Goal: Book appointment/travel/reservation

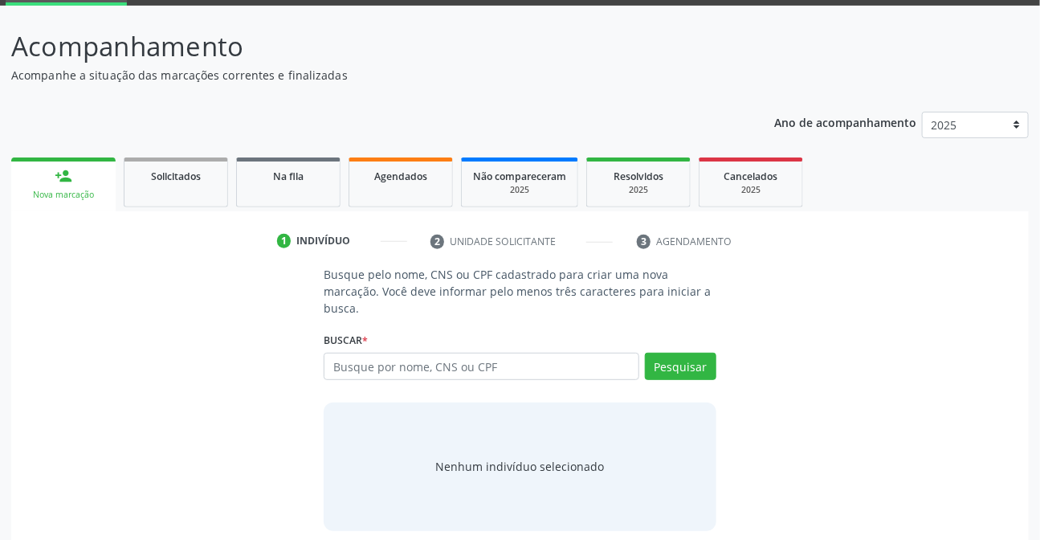
scroll to position [96, 0]
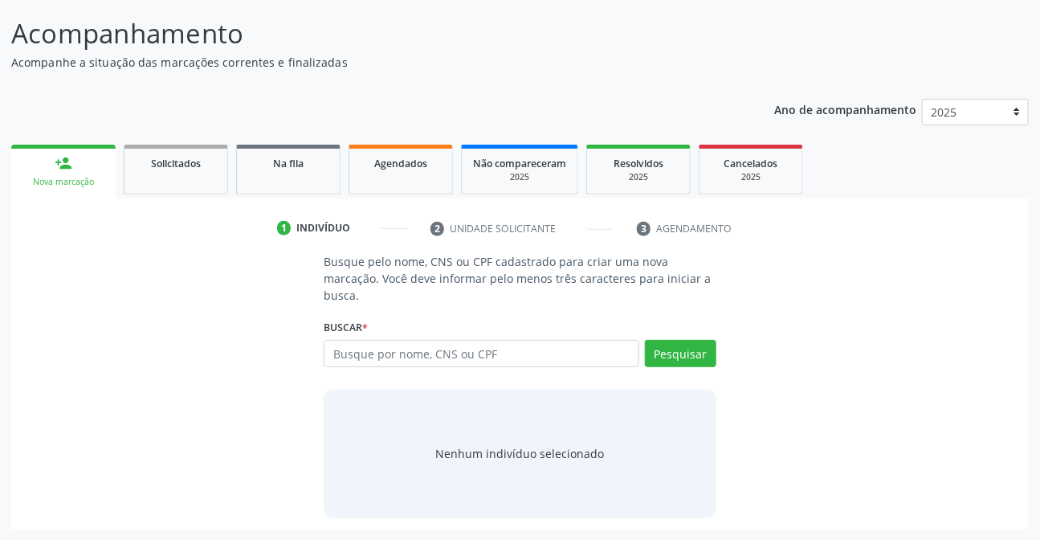
click at [503, 353] on input "text" at bounding box center [481, 353] width 315 height 27
type input "46449126892"
click at [667, 348] on button "Pesquisar" at bounding box center [680, 353] width 71 height 27
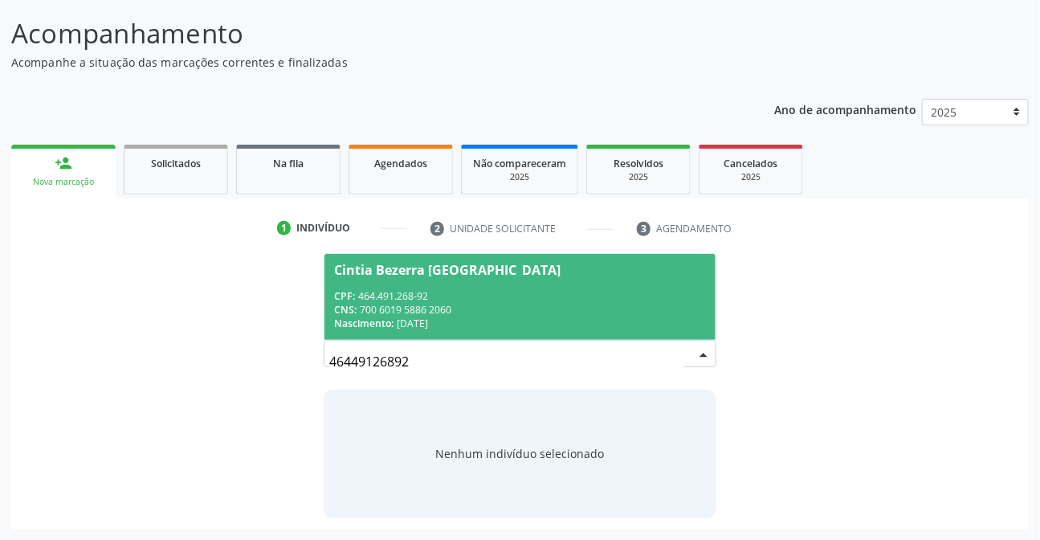
click at [467, 304] on div "CNS: 700 6019 5886 2060" at bounding box center [519, 310] width 371 height 14
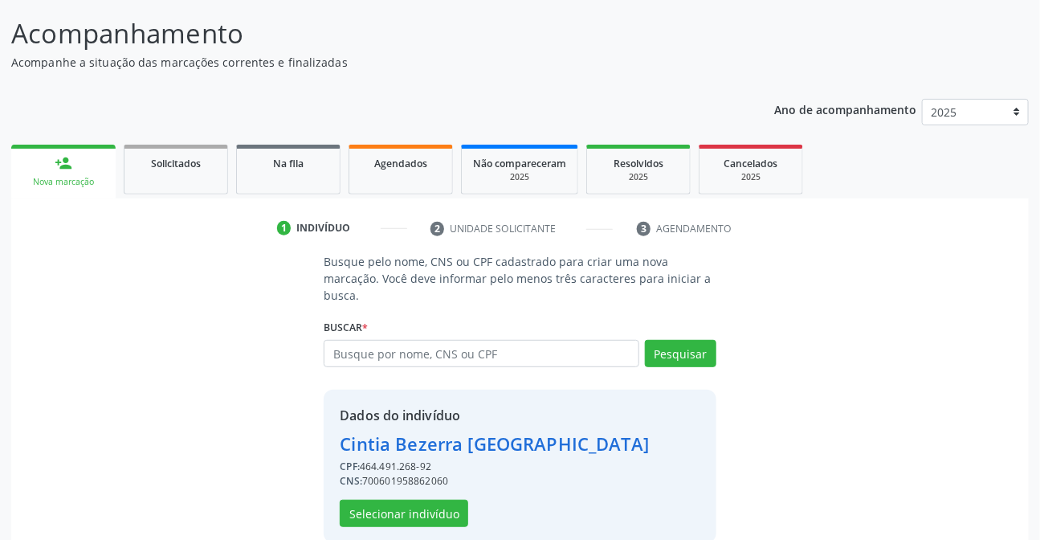
scroll to position [120, 0]
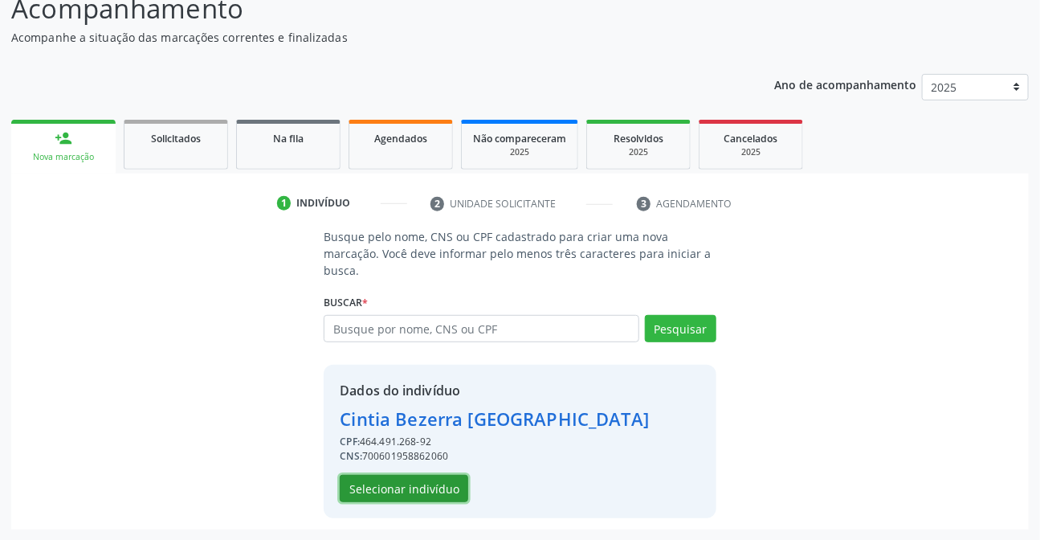
click at [438, 495] on button "Selecionar indivíduo" at bounding box center [404, 488] width 128 height 27
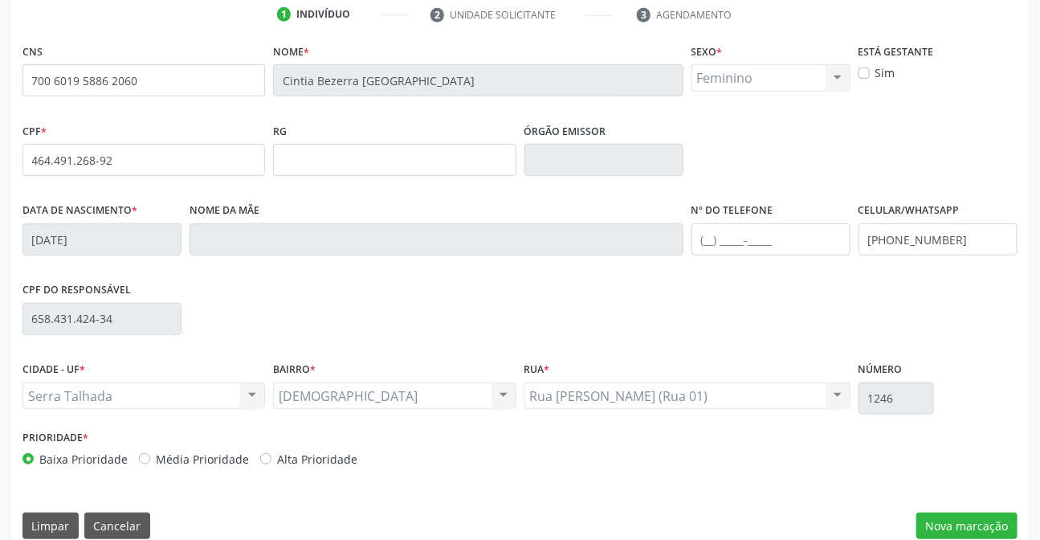
scroll to position [330, 0]
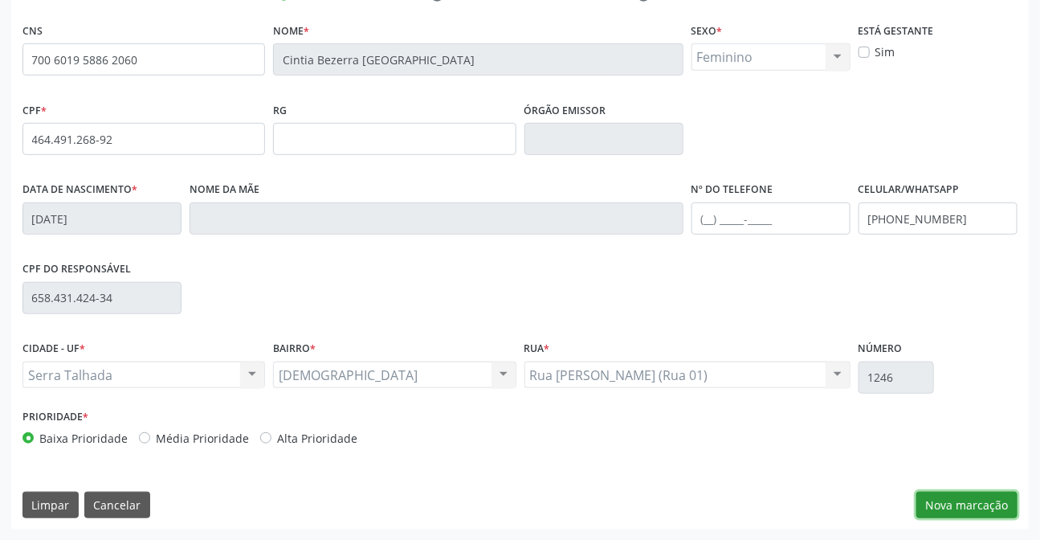
click at [970, 509] on button "Nova marcação" at bounding box center [966, 504] width 101 height 27
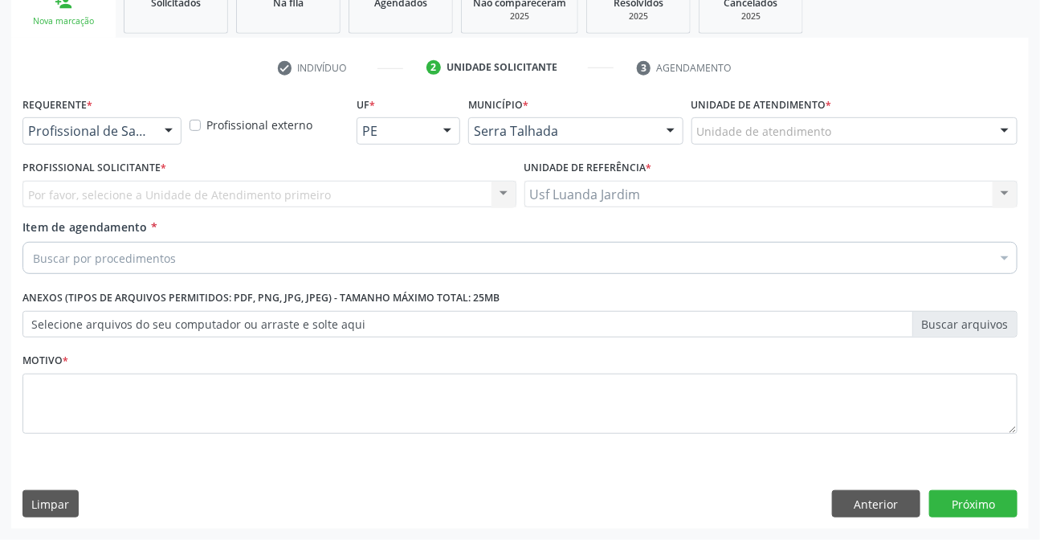
scroll to position [255, 0]
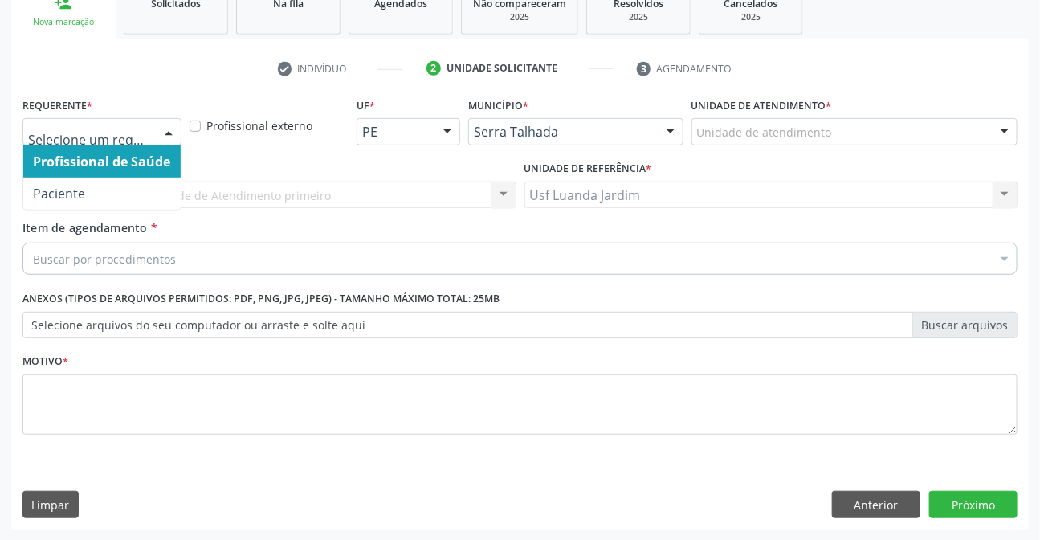
click at [163, 128] on div at bounding box center [169, 132] width 24 height 27
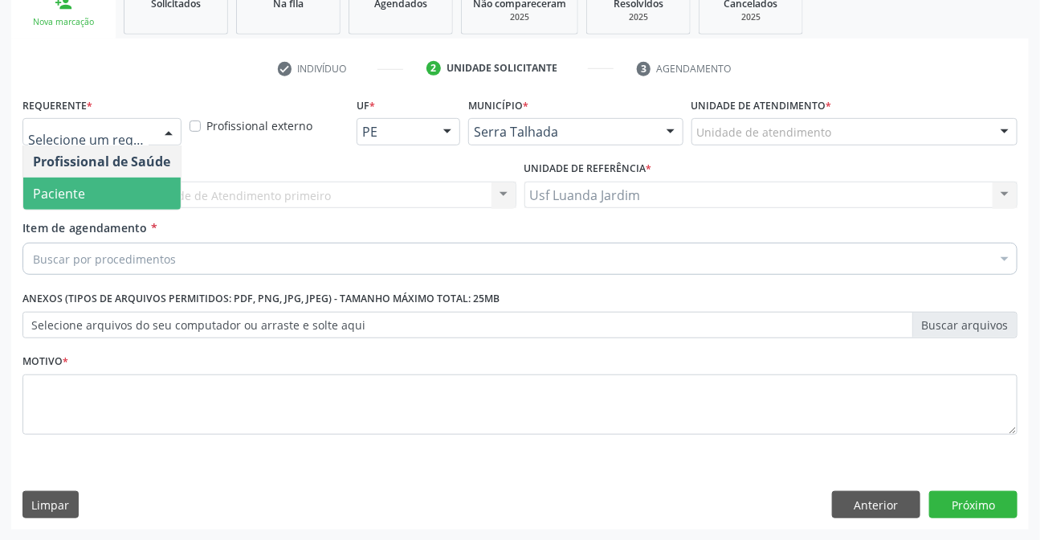
click at [126, 201] on span "Paciente" at bounding box center [101, 193] width 157 height 32
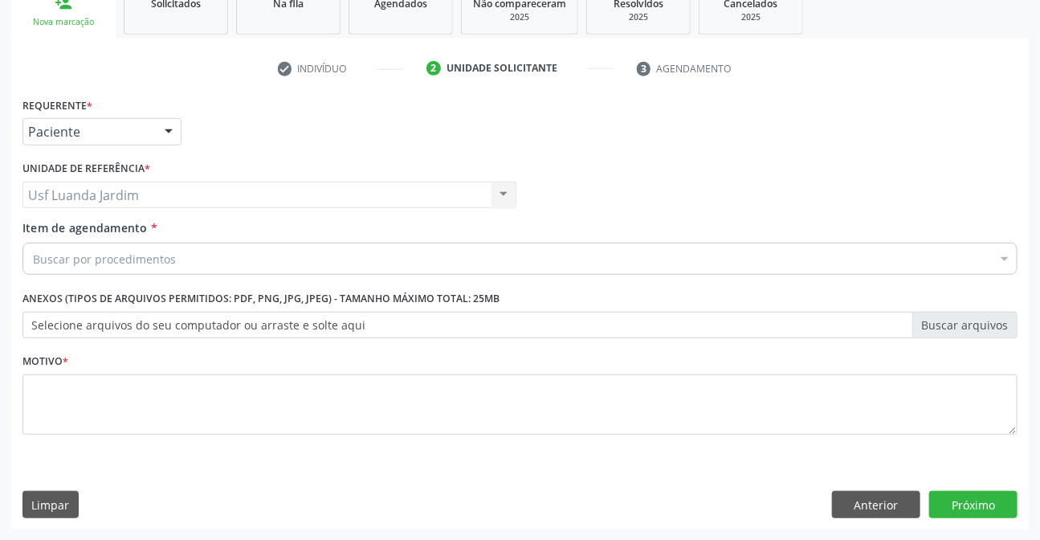
click at [192, 262] on div "Buscar por procedimentos" at bounding box center [519, 258] width 995 height 32
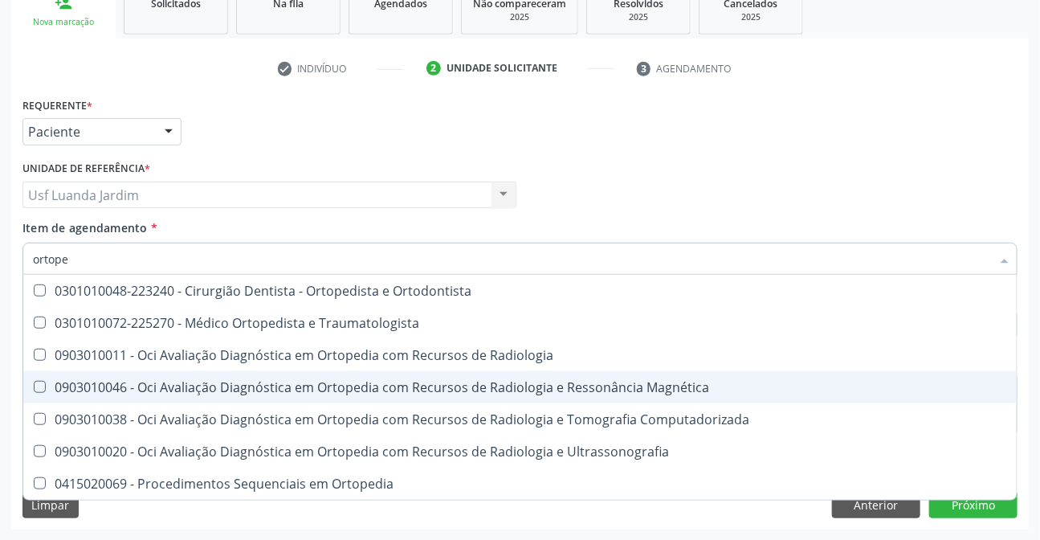
scroll to position [0, 0]
type input "ortopedi"
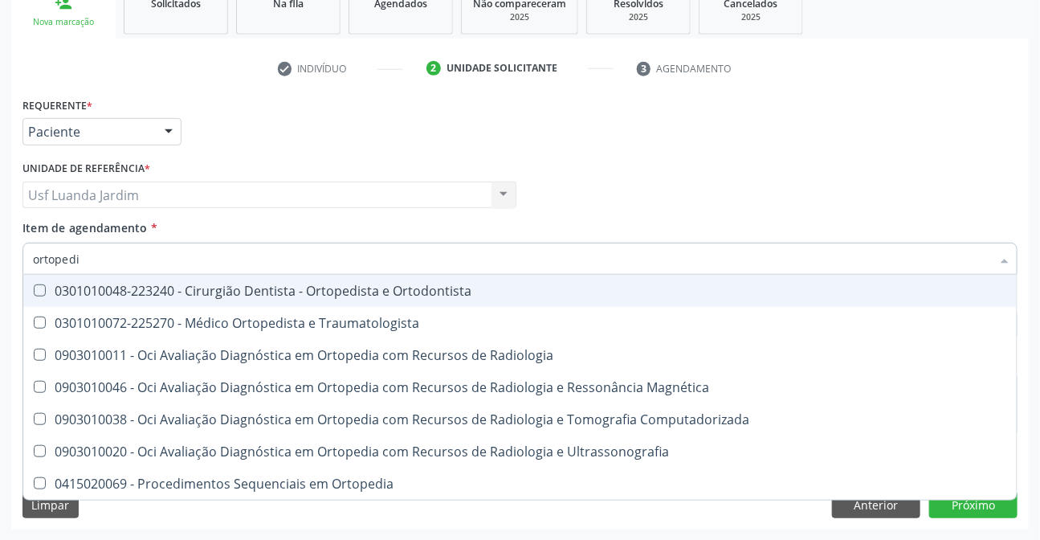
click at [426, 301] on span "0301010048-223240 - Cirurgião Dentista - Ortopedista e Ortodontista" at bounding box center [519, 291] width 993 height 32
click at [116, 279] on span "0301010048-223240 - Cirurgião Dentista - Ortopedista e Ortodontista" at bounding box center [519, 291] width 993 height 32
checkbox Ortodontista "false"
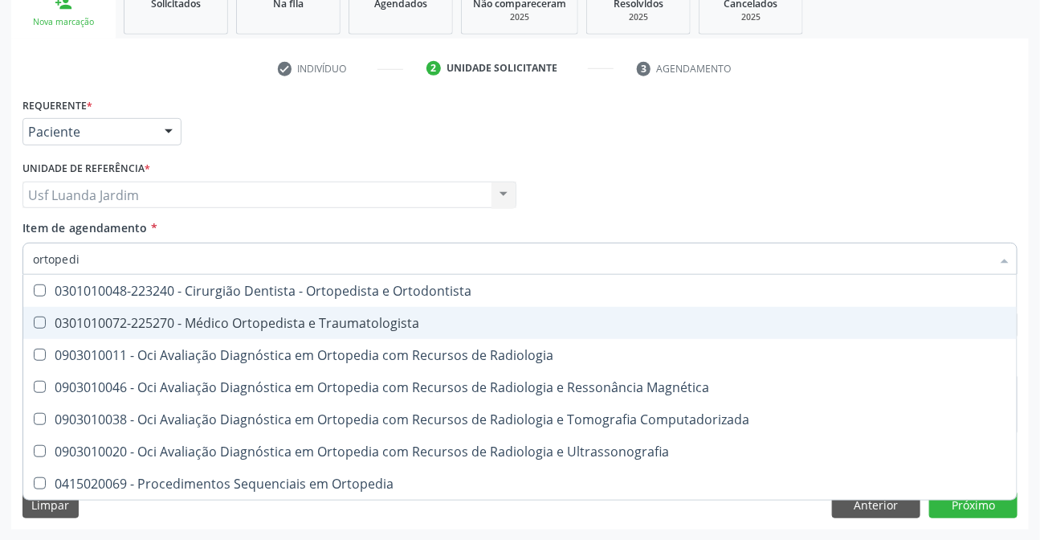
click at [116, 319] on div "0301010072-225270 - Médico Ortopedista e Traumatologista" at bounding box center [520, 322] width 974 height 13
checkbox Traumatologista "true"
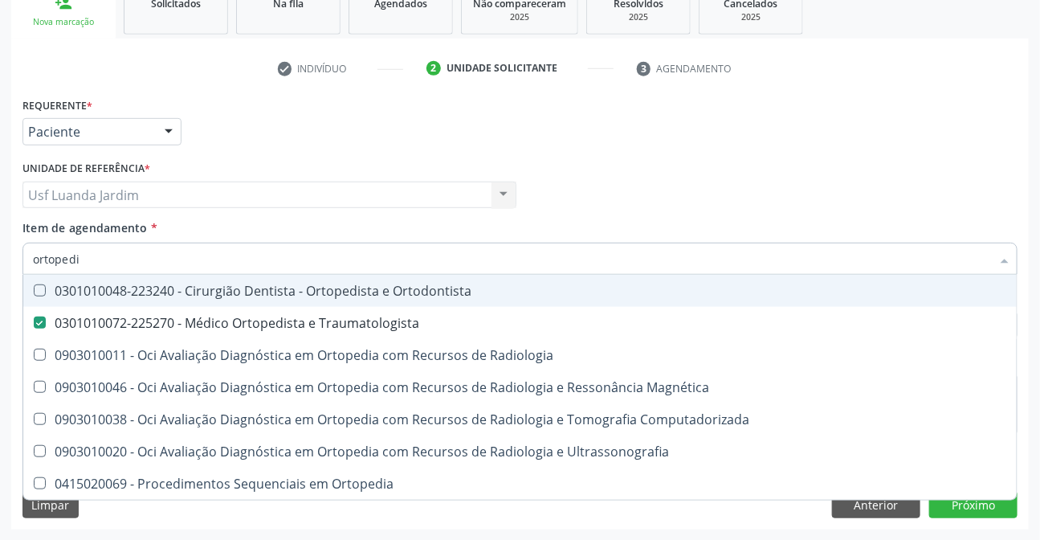
drag, startPoint x: 778, startPoint y: 177, endPoint x: 775, endPoint y: 194, distance: 17.2
click at [782, 177] on div "Profissional Solicitante Por favor, selecione a Unidade de Atendimento primeiro…" at bounding box center [519, 188] width 1003 height 63
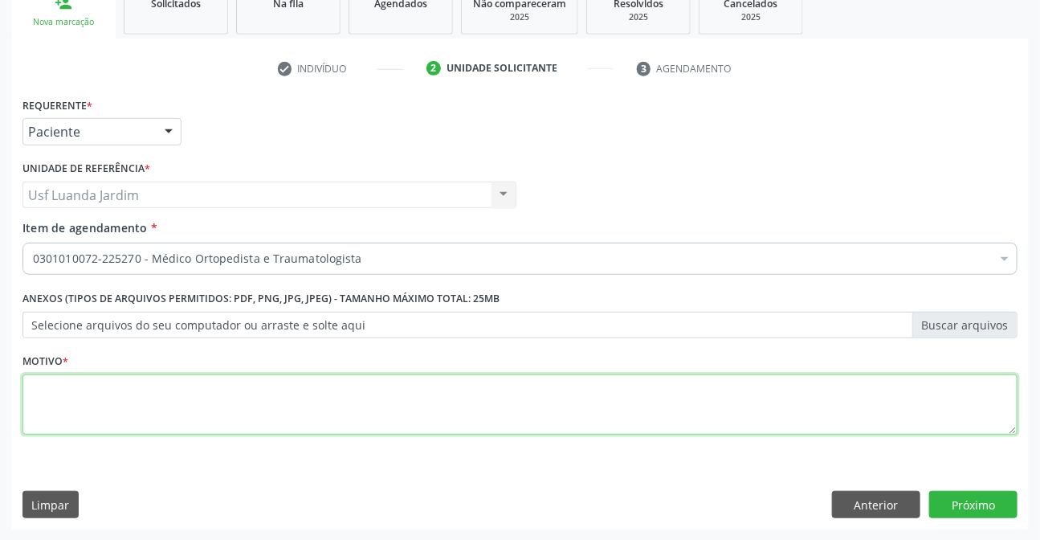
click at [609, 412] on textarea at bounding box center [519, 404] width 995 height 61
type textarea ","
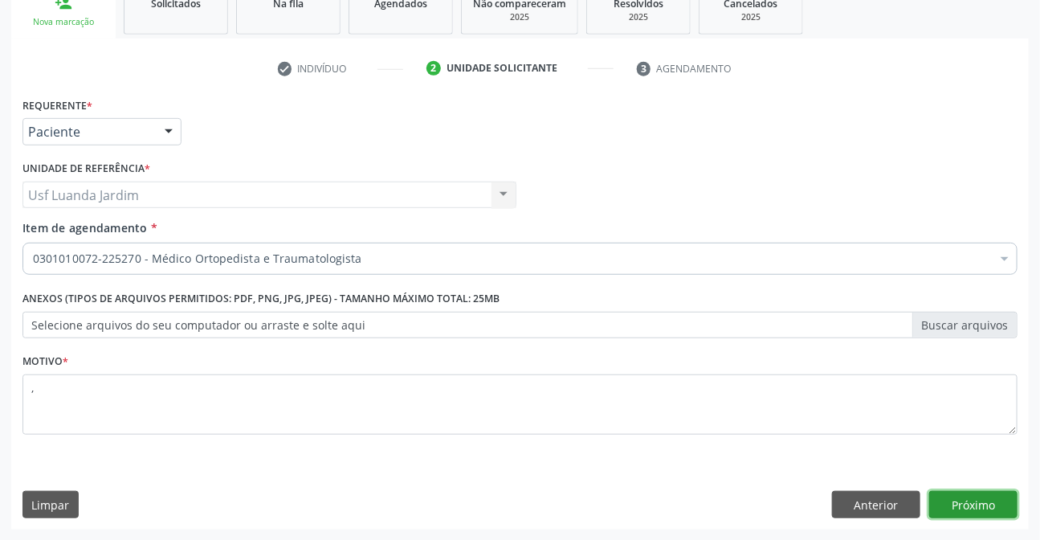
click at [988, 491] on button "Próximo" at bounding box center [973, 504] width 88 height 27
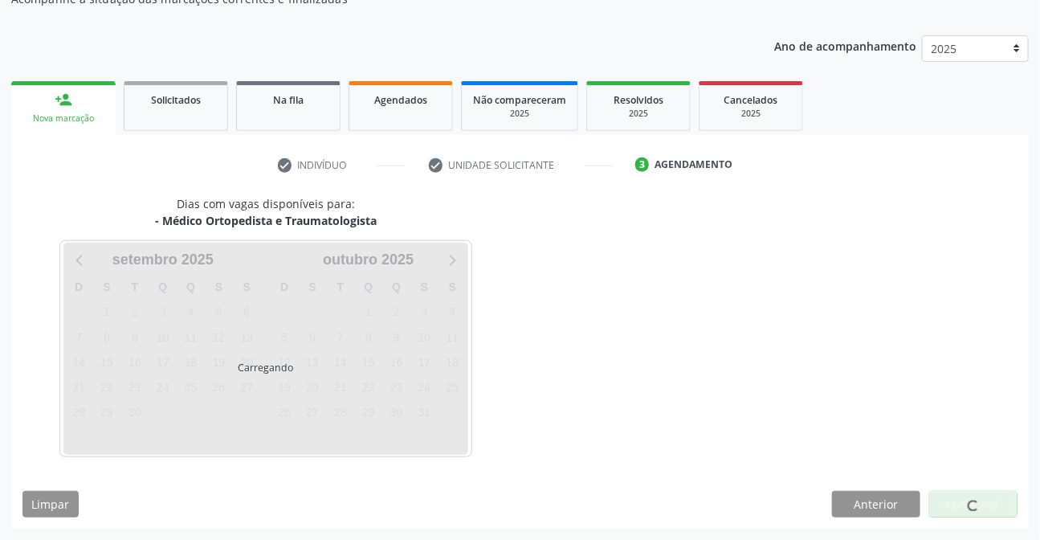
scroll to position [158, 0]
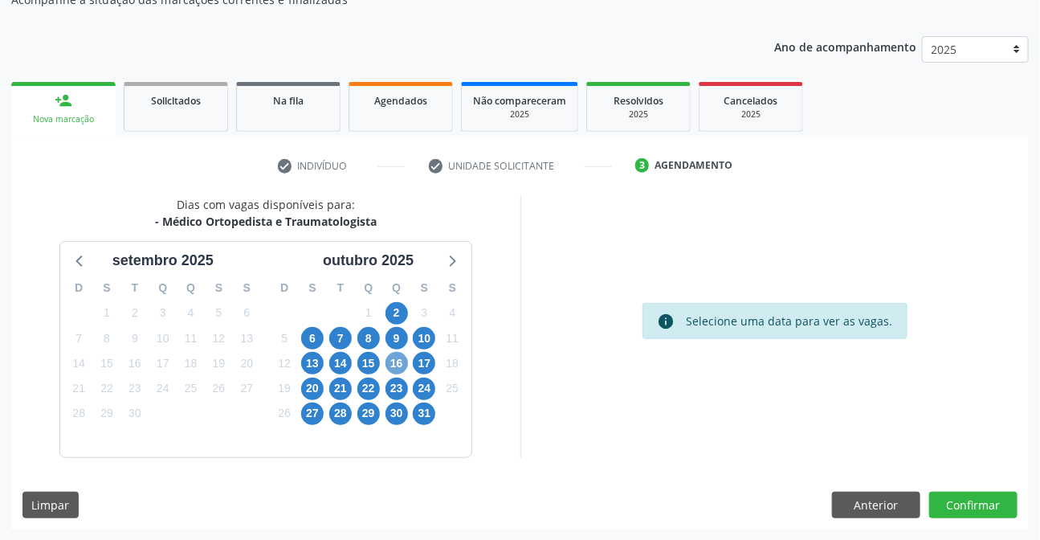
click at [399, 365] on span "16" at bounding box center [396, 363] width 22 height 22
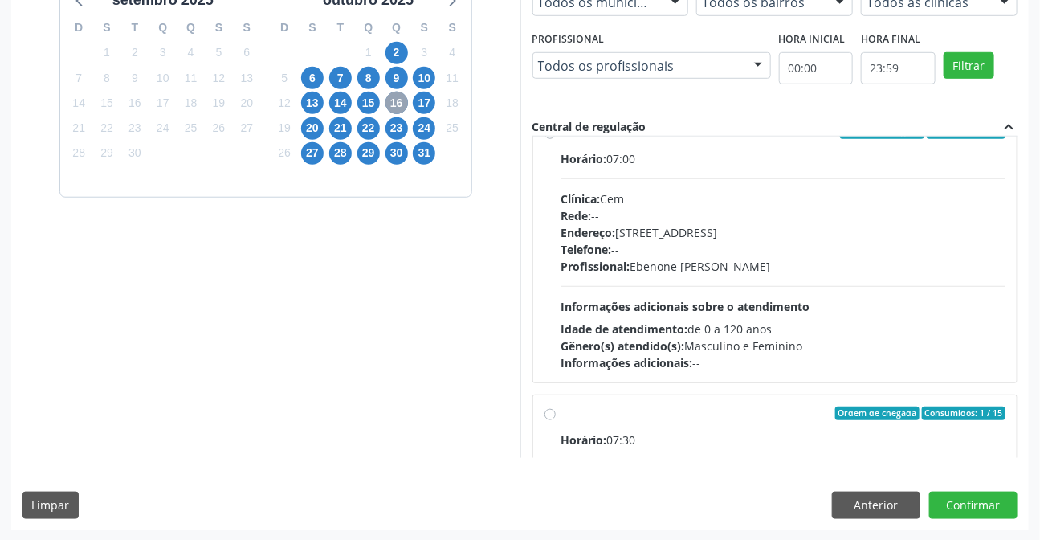
scroll to position [0, 0]
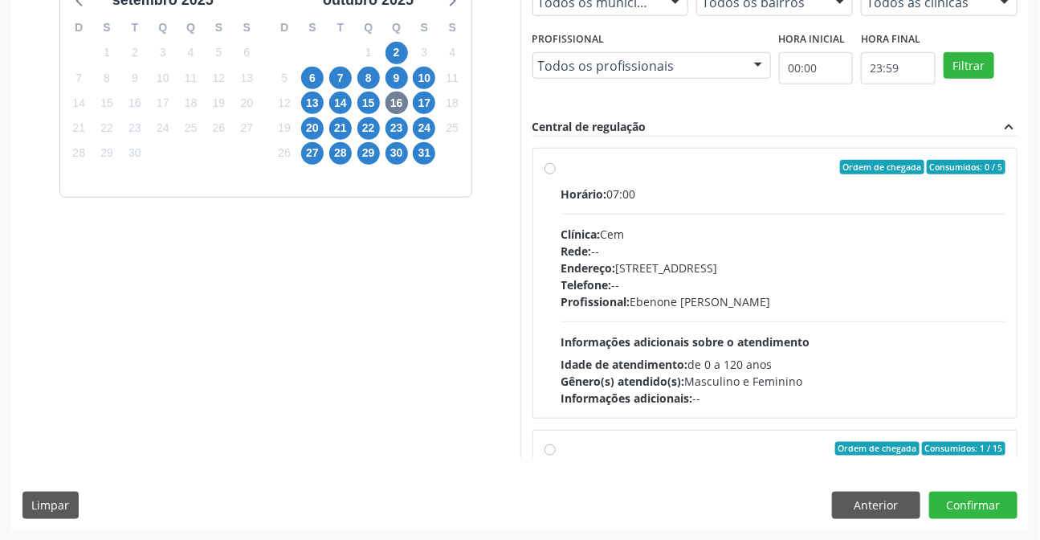
click at [561, 161] on label "Ordem de chegada Consumidos: 0 / 5 Horário: 07:00 Clínica: Cem Rede: -- Endereç…" at bounding box center [783, 283] width 445 height 247
click at [544, 161] on input "Ordem de chegada Consumidos: 0 / 5 Horário: 07:00 Clínica: Cem Rede: -- Endereç…" at bounding box center [549, 167] width 11 height 14
radio input "true"
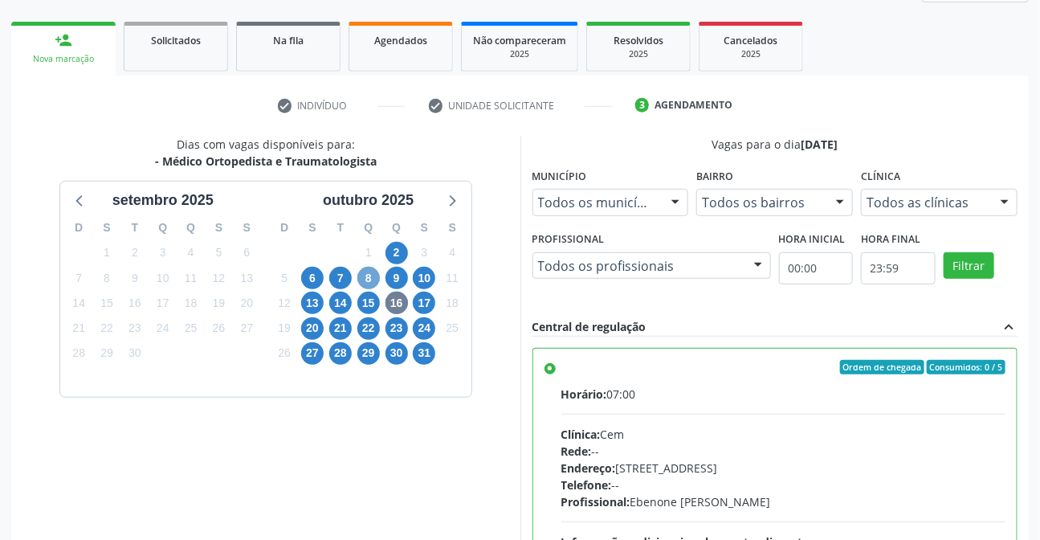
click at [371, 280] on span "8" at bounding box center [368, 278] width 22 height 22
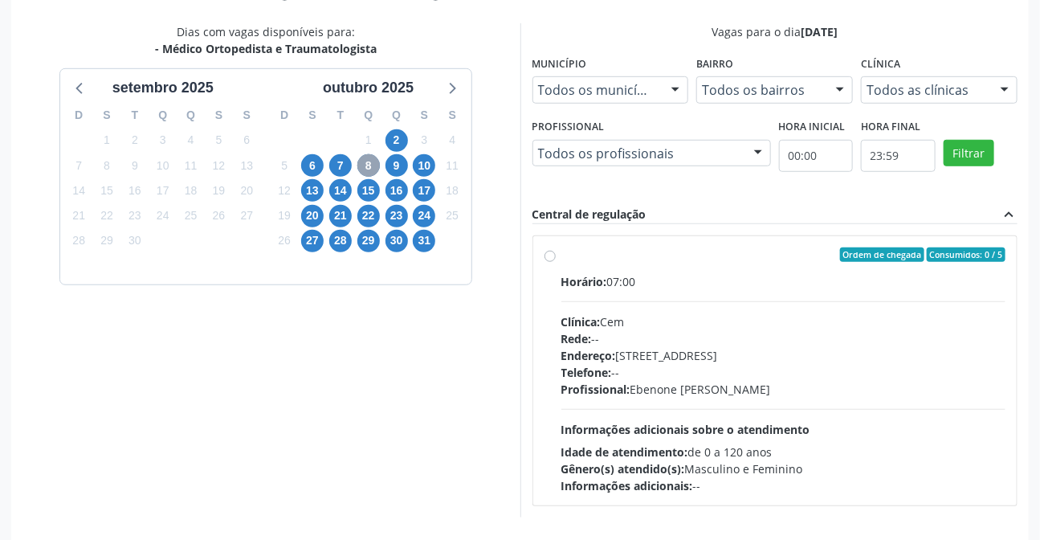
scroll to position [365, 0]
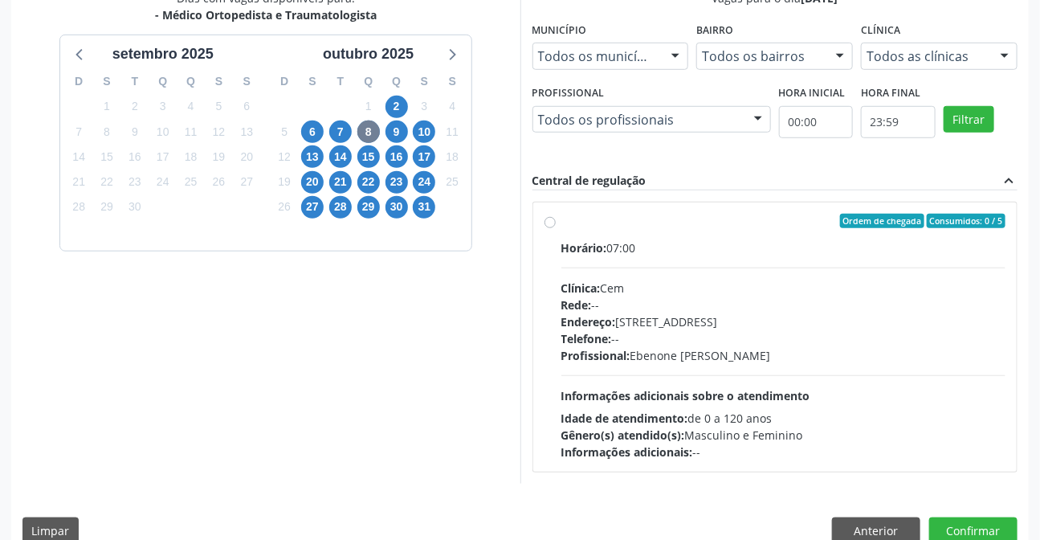
click at [393, 353] on div "Dias com vagas disponíveis para: - Médico Ortopedista e Traumatologista setembr…" at bounding box center [265, 236] width 509 height 493
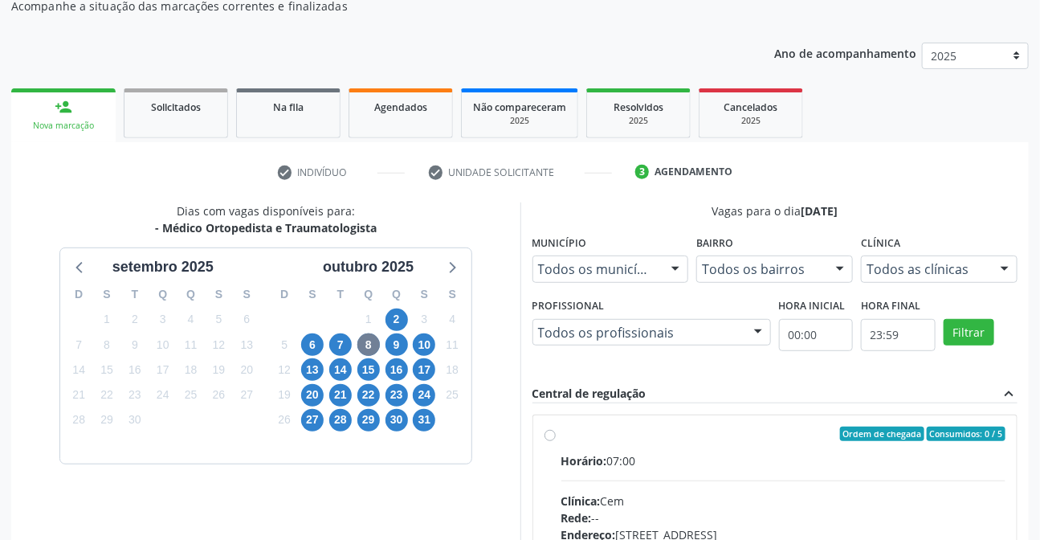
scroll to position [0, 0]
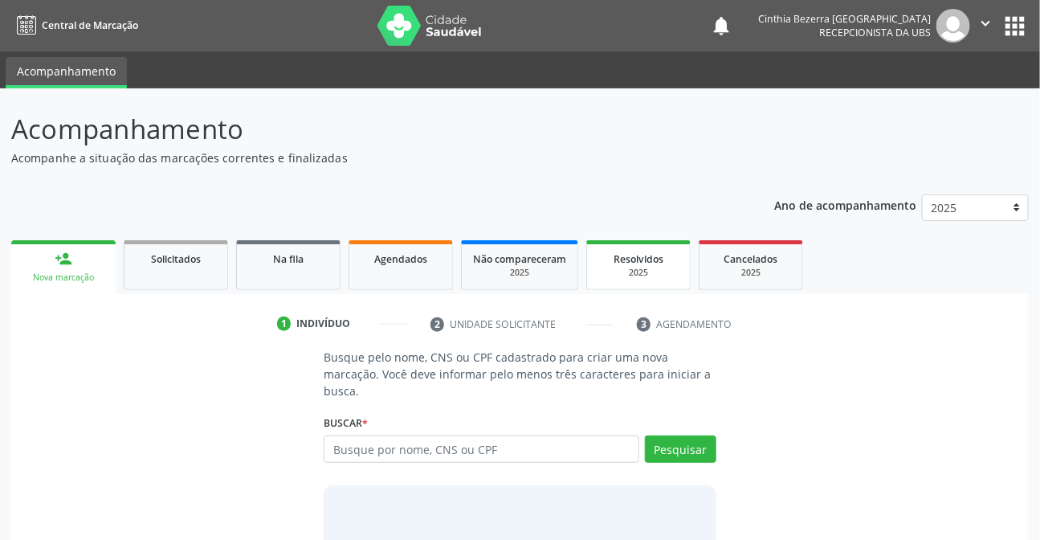
click at [249, 92] on div "Acompanhamento Acompanhe a situação das marcações correntes e finalizadas Relat…" at bounding box center [520, 362] width 1040 height 548
click at [546, 165] on div "Acompanhamento Acompanhe a situação das marcações correntes e finalizadas Relat…" at bounding box center [519, 367] width 1017 height 516
click at [483, 459] on input "text" at bounding box center [481, 448] width 315 height 27
type input "carmen sandra nunes dos santos"
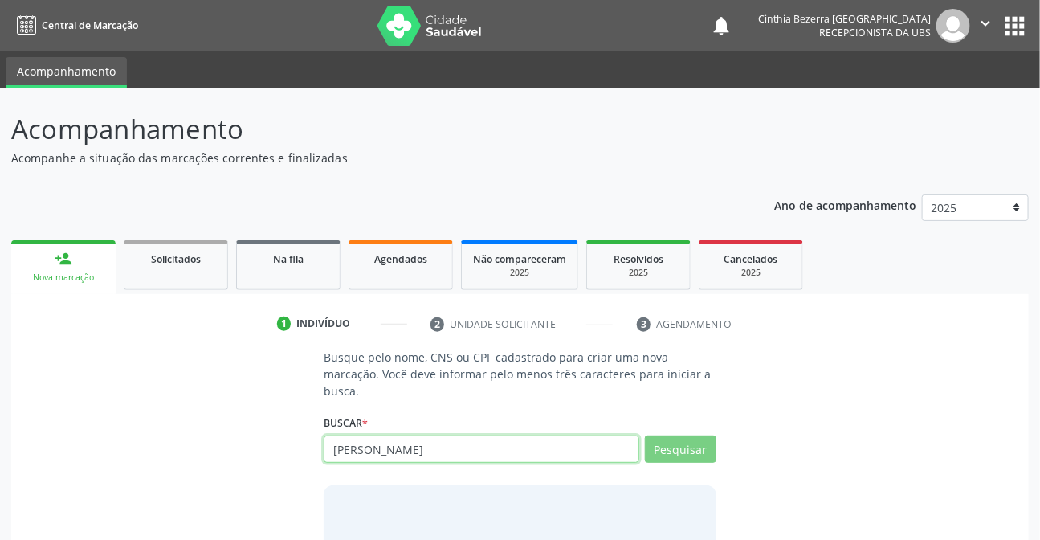
scroll to position [96, 0]
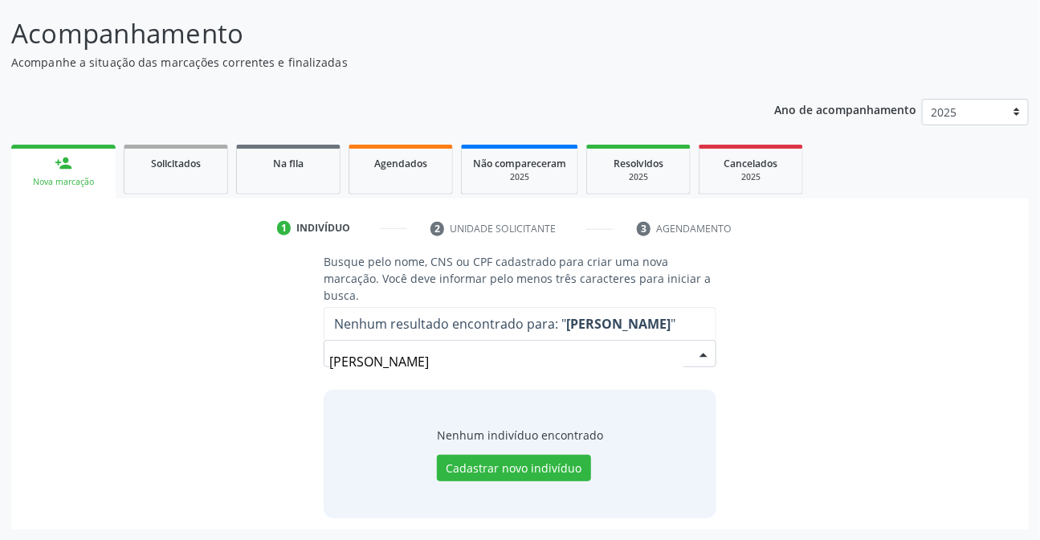
click at [368, 361] on input "carmen sandra nunes dos santos" at bounding box center [505, 361] width 353 height 32
click at [373, 363] on input "carmen sandra nunes dos santos" at bounding box center [505, 361] width 353 height 32
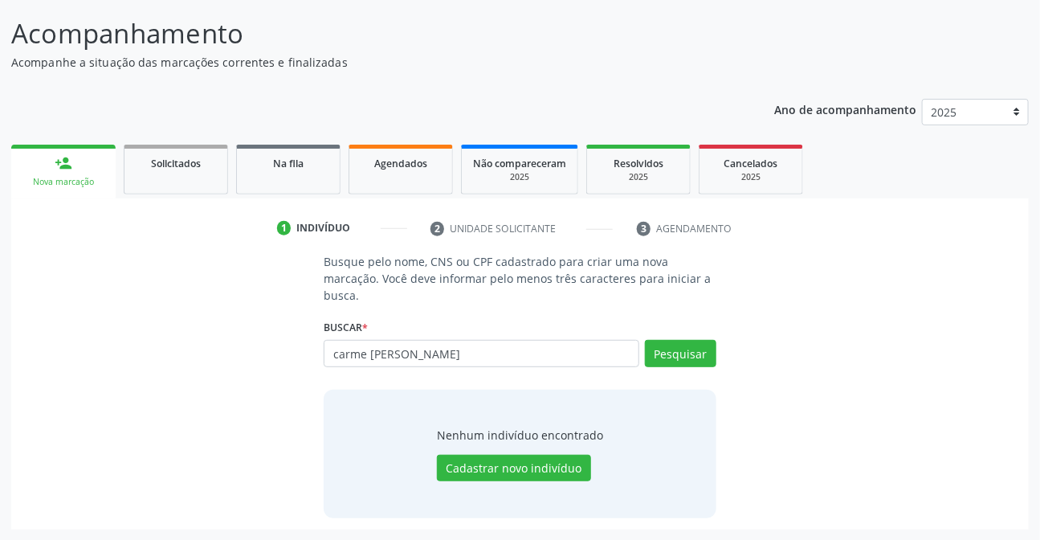
click at [366, 357] on input "carme sandra nunes dos santos" at bounding box center [481, 353] width 315 height 27
type input "carmem sandra nunes dos santos"
click at [658, 354] on button "Pesquisar" at bounding box center [680, 353] width 71 height 27
type input "carmem sandra nunes dos santos"
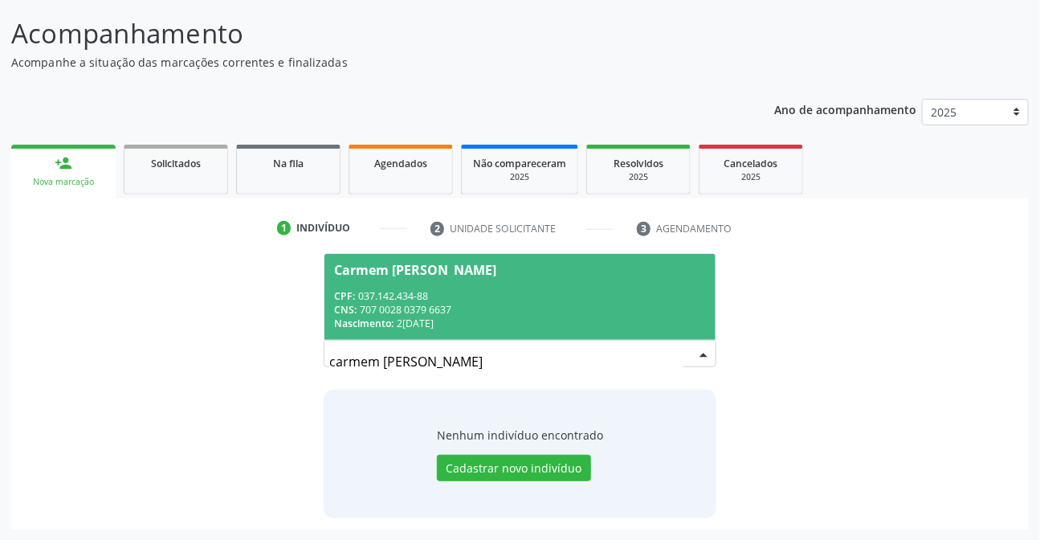
click at [593, 299] on div "CPF: 037.142.434-88" at bounding box center [519, 296] width 371 height 14
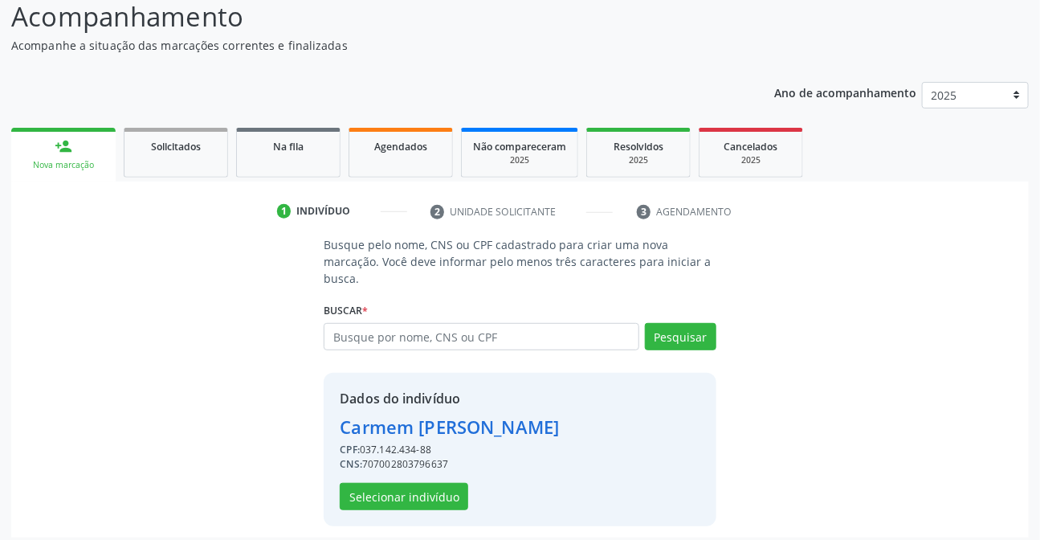
scroll to position [120, 0]
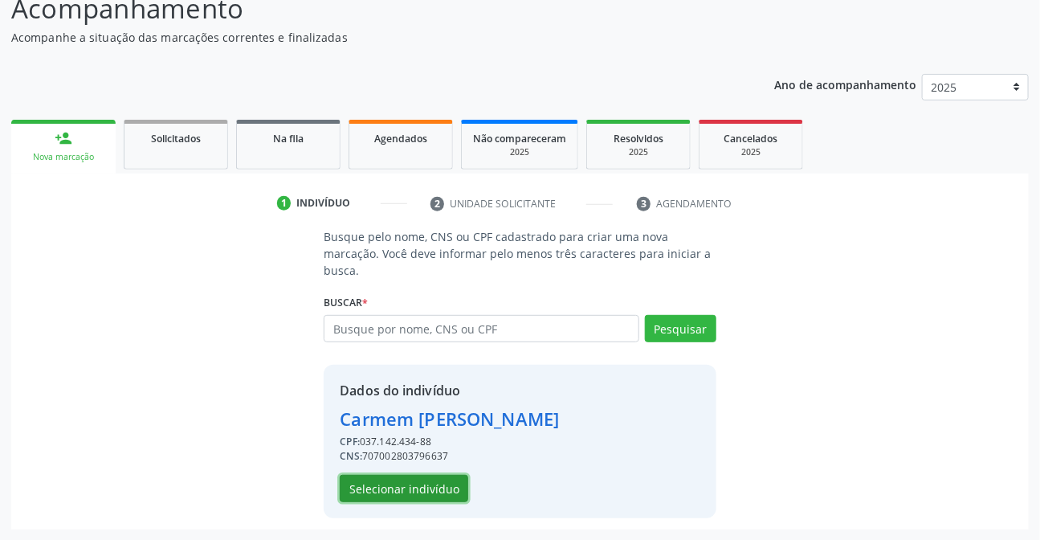
click at [380, 492] on button "Selecionar indivíduo" at bounding box center [404, 488] width 128 height 27
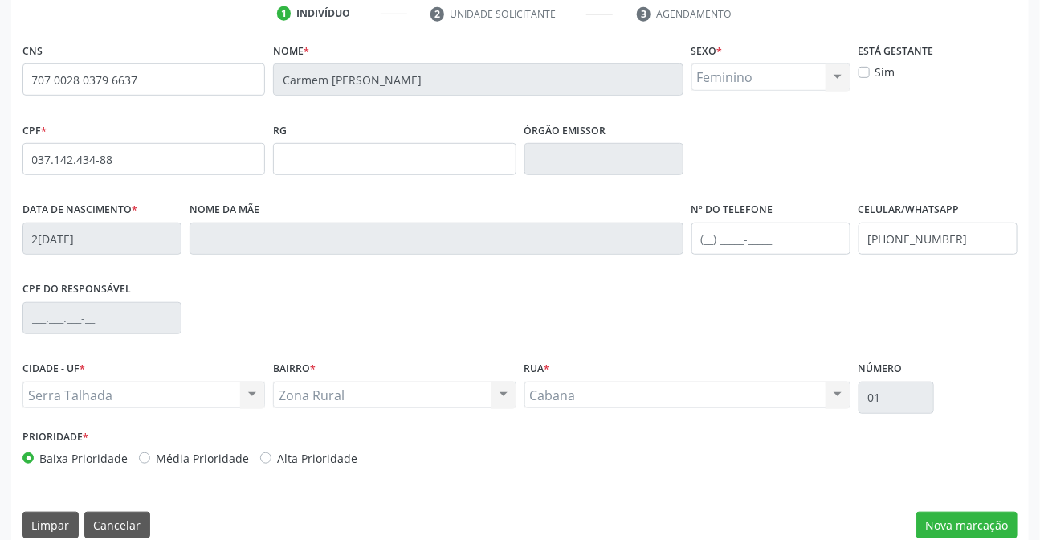
scroll to position [330, 0]
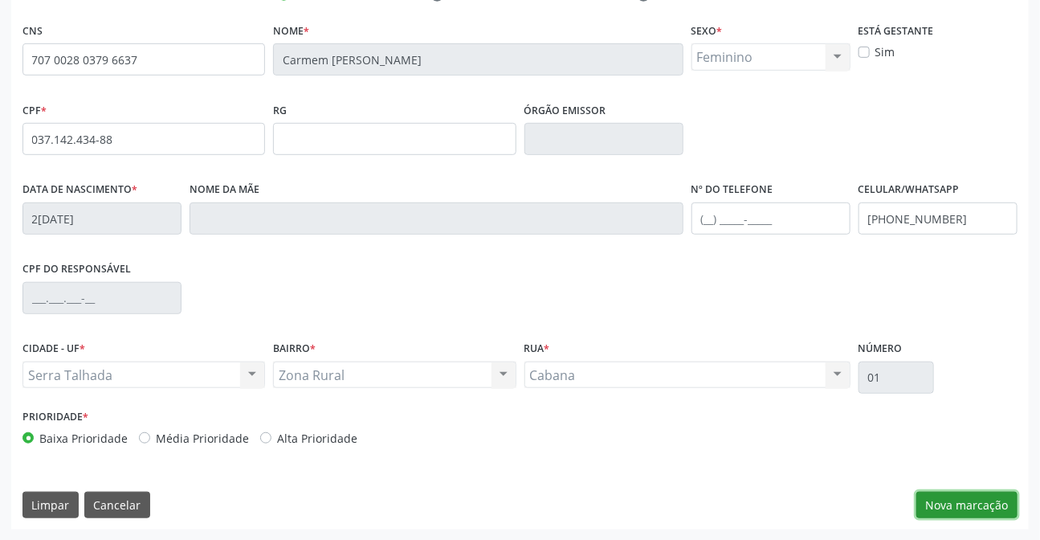
click at [953, 504] on button "Nova marcação" at bounding box center [966, 504] width 101 height 27
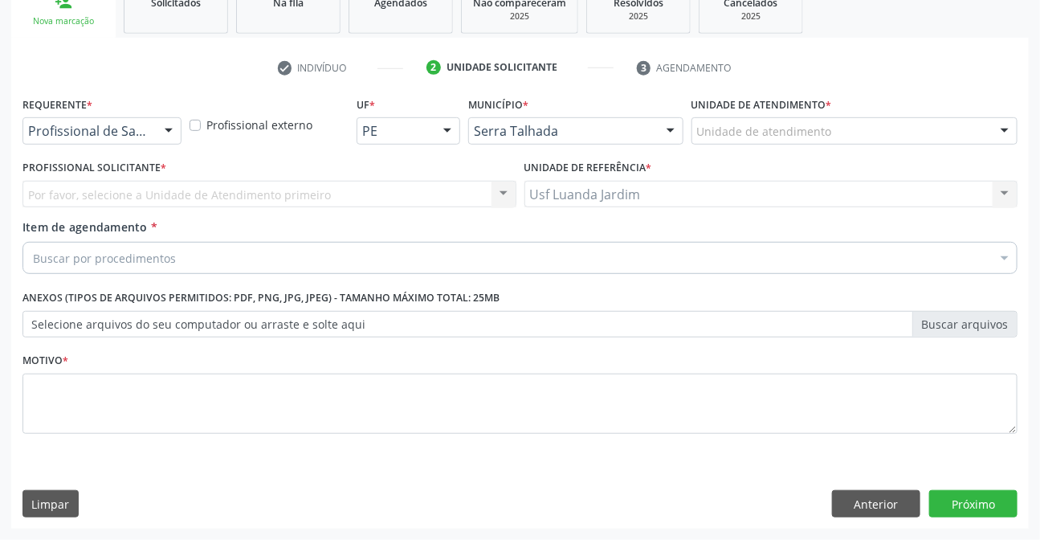
scroll to position [255, 0]
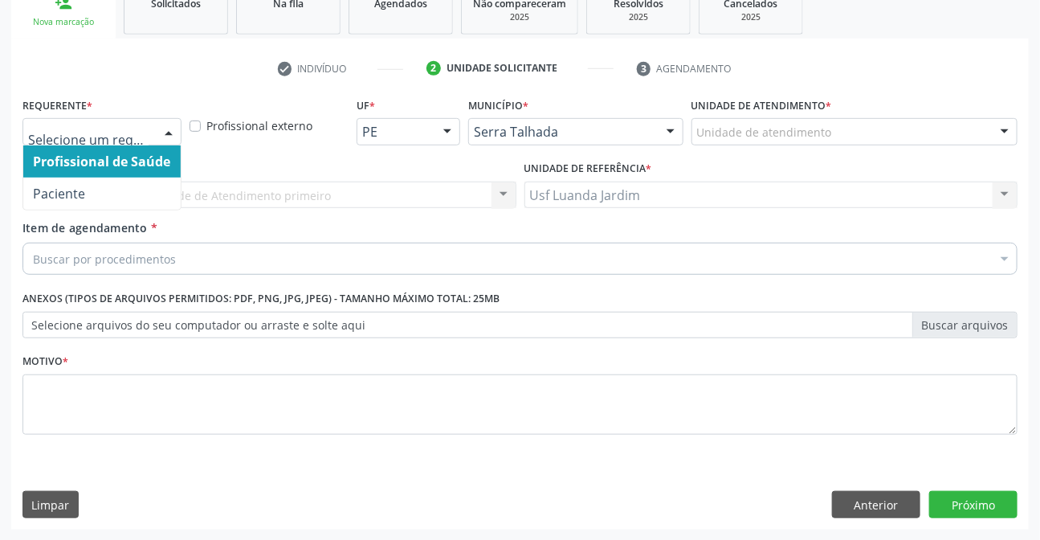
click at [173, 135] on div at bounding box center [169, 132] width 24 height 27
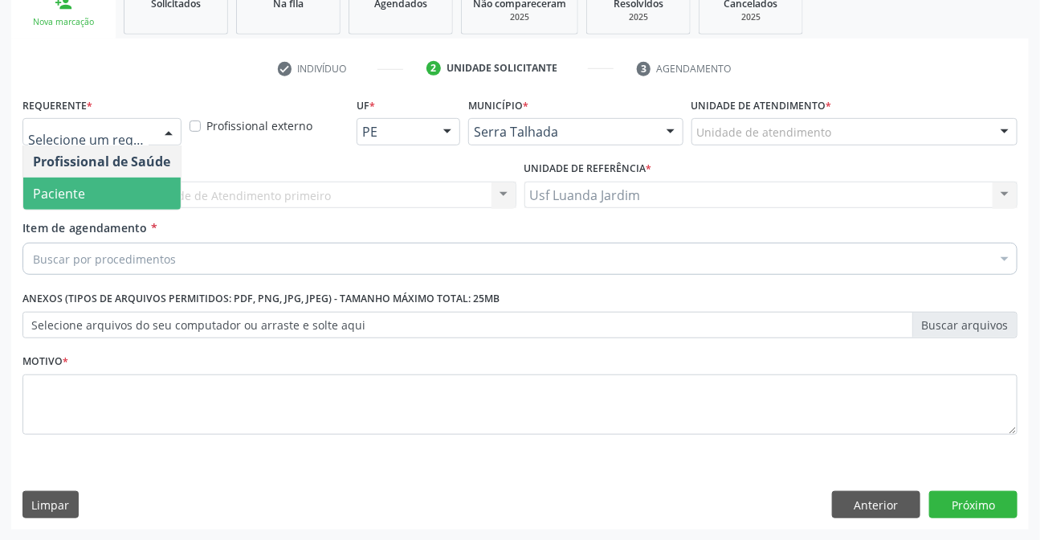
click at [160, 191] on span "Paciente" at bounding box center [101, 193] width 157 height 32
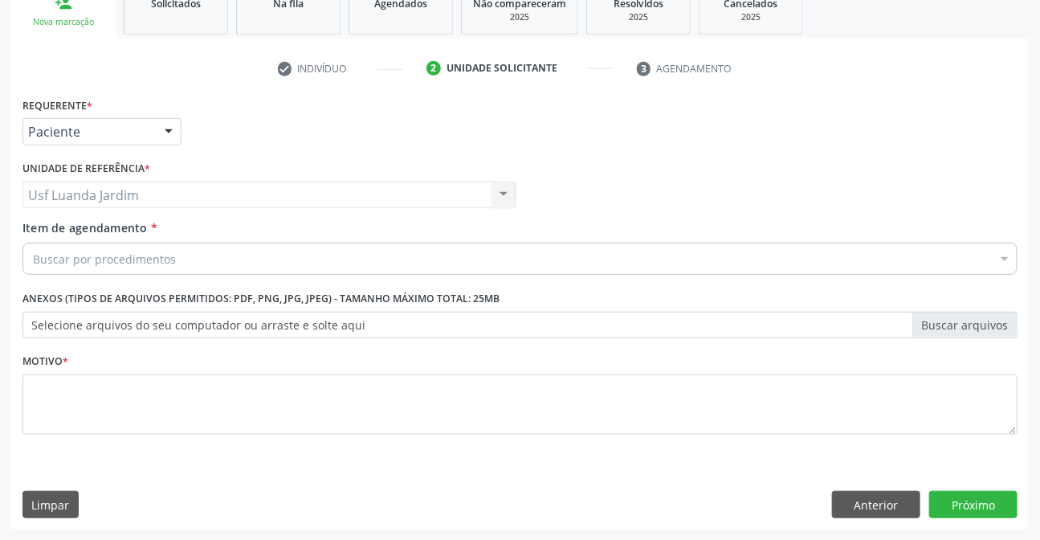
click at [662, 256] on div "Buscar por procedimentos" at bounding box center [519, 258] width 995 height 32
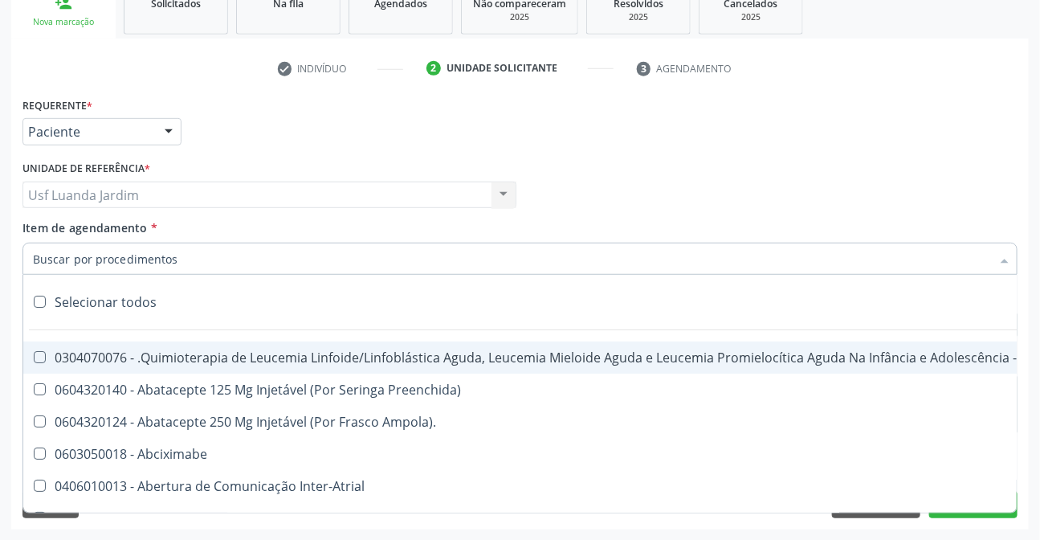
click at [699, 256] on input "Item de agendamento *" at bounding box center [512, 258] width 958 height 32
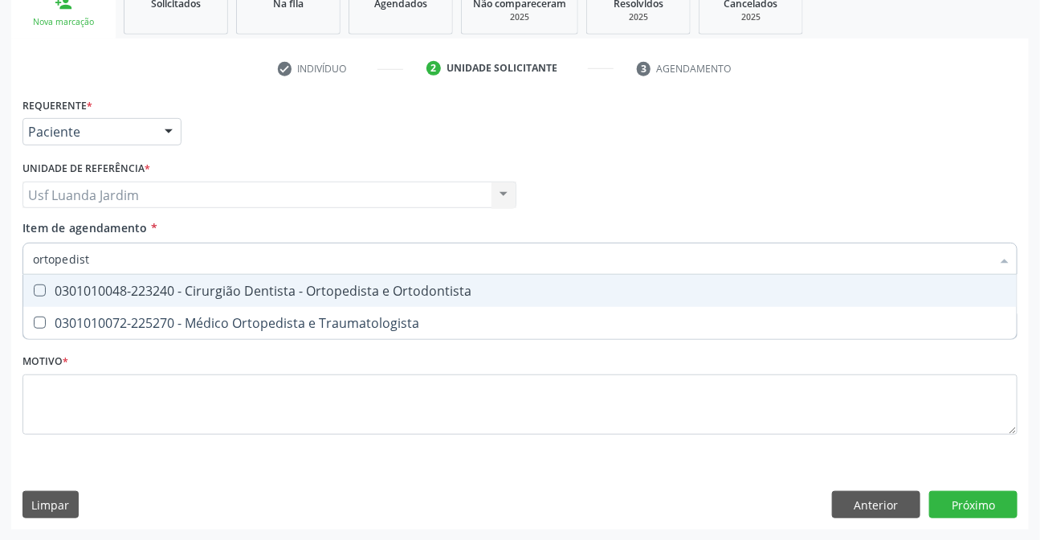
type input "ortopedista"
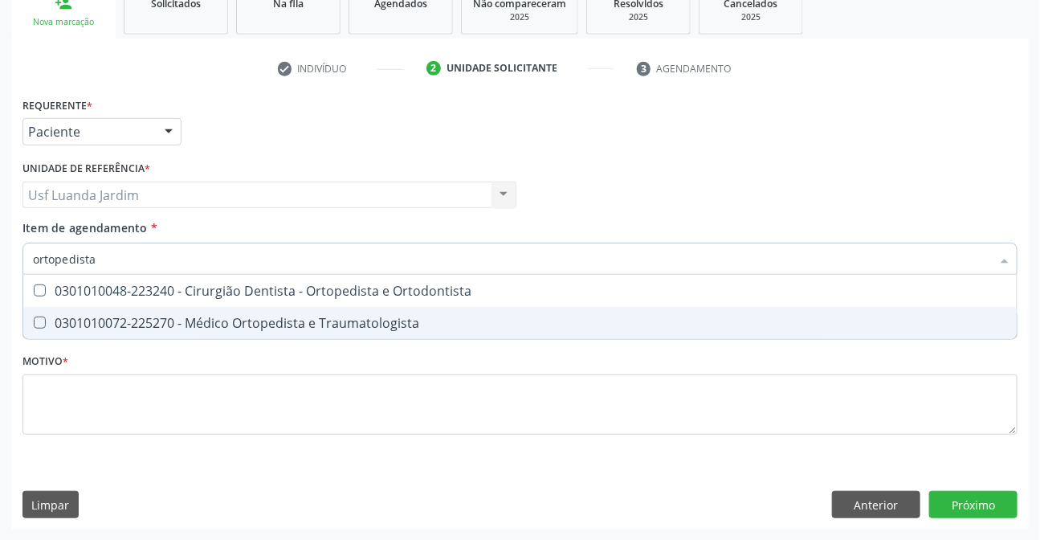
click at [328, 320] on div "0301010072-225270 - Médico Ortopedista e Traumatologista" at bounding box center [520, 322] width 974 height 13
checkbox Traumatologista "true"
click at [933, 436] on div "Requerente * Paciente Profissional de Saúde Paciente Nenhum resultado encontrad…" at bounding box center [519, 275] width 995 height 364
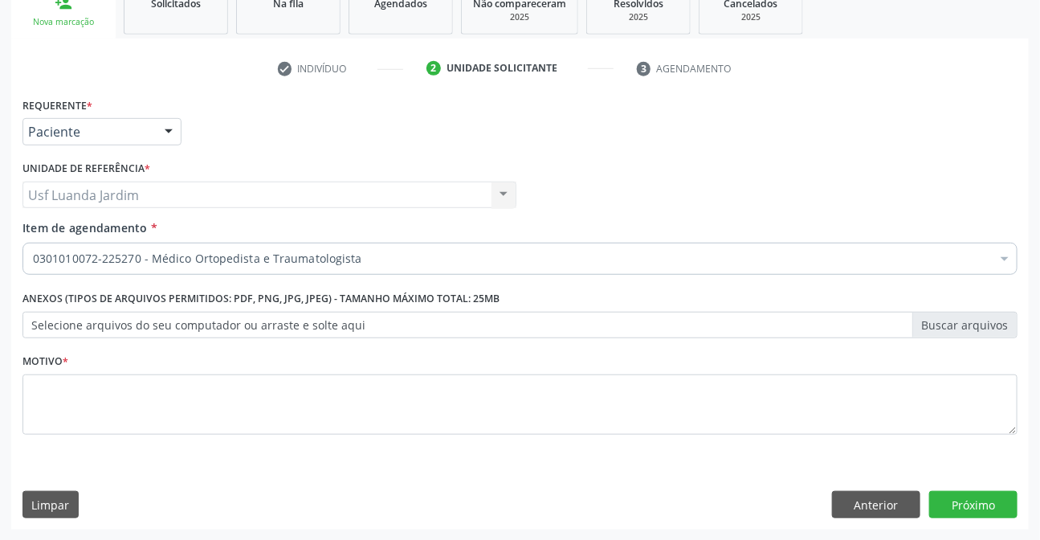
click at [946, 431] on li "Não selecionados" at bounding box center [658, 414] width 1270 height 43
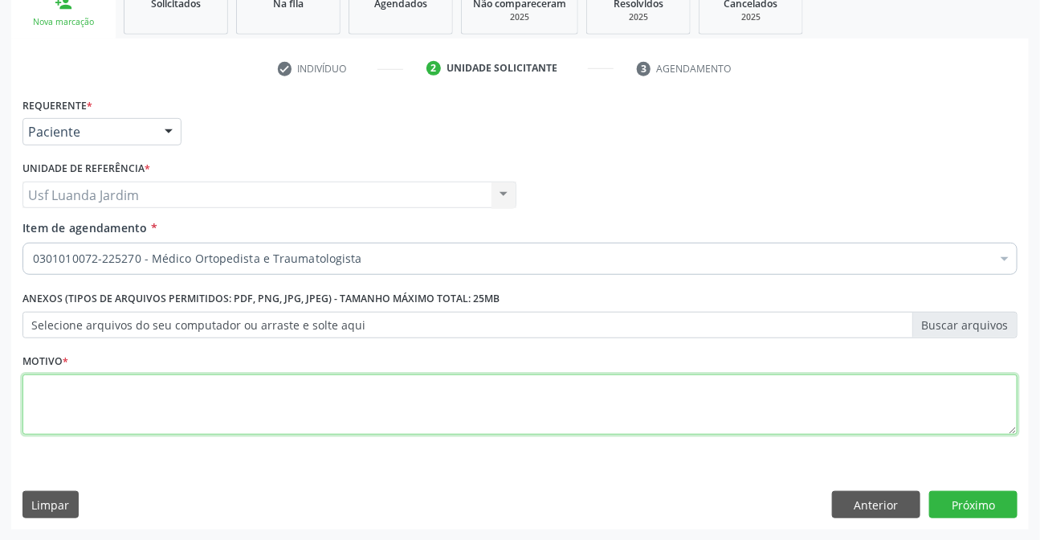
click at [966, 390] on textarea at bounding box center [519, 404] width 995 height 61
type textarea ","
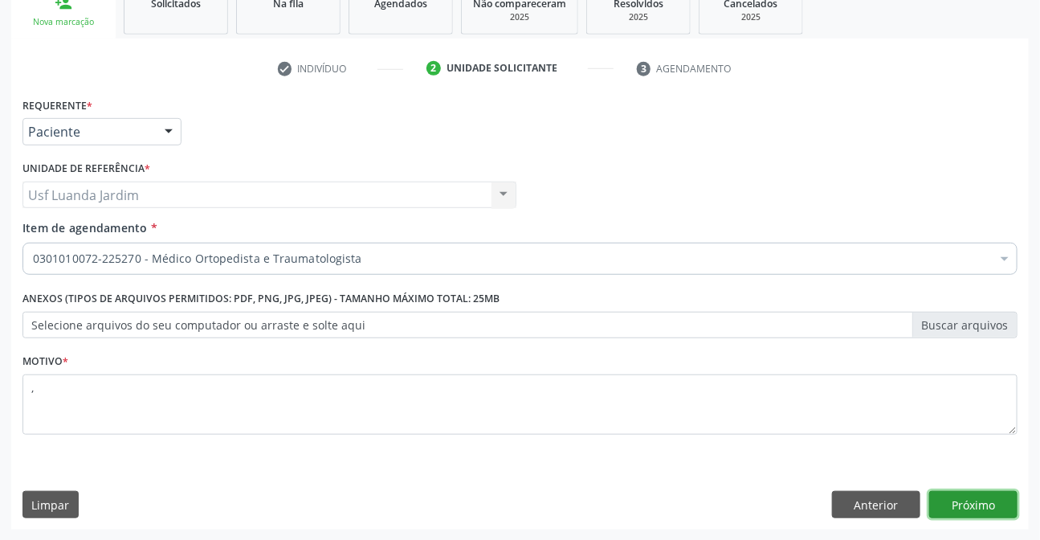
click at [960, 499] on button "Próximo" at bounding box center [973, 504] width 88 height 27
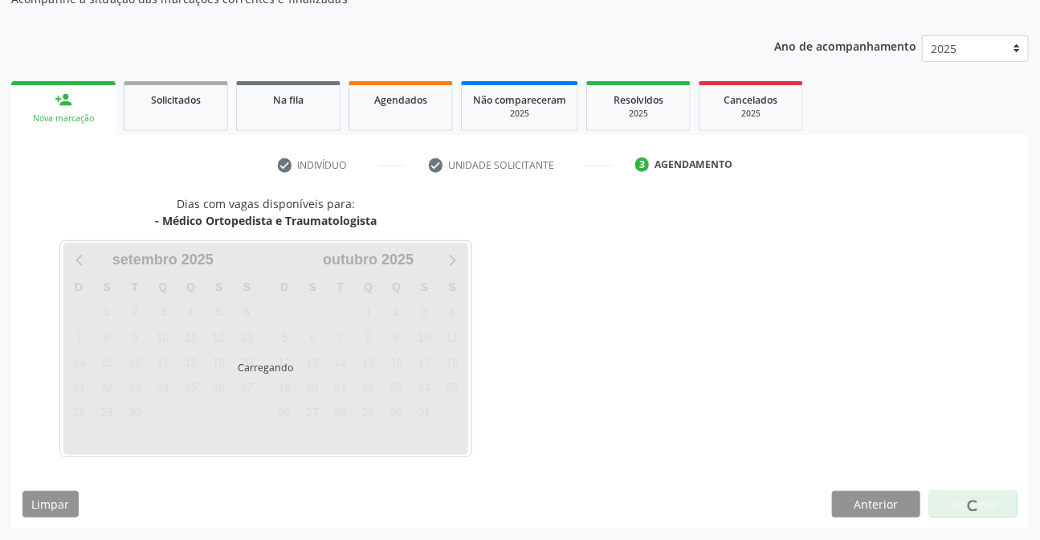
scroll to position [158, 0]
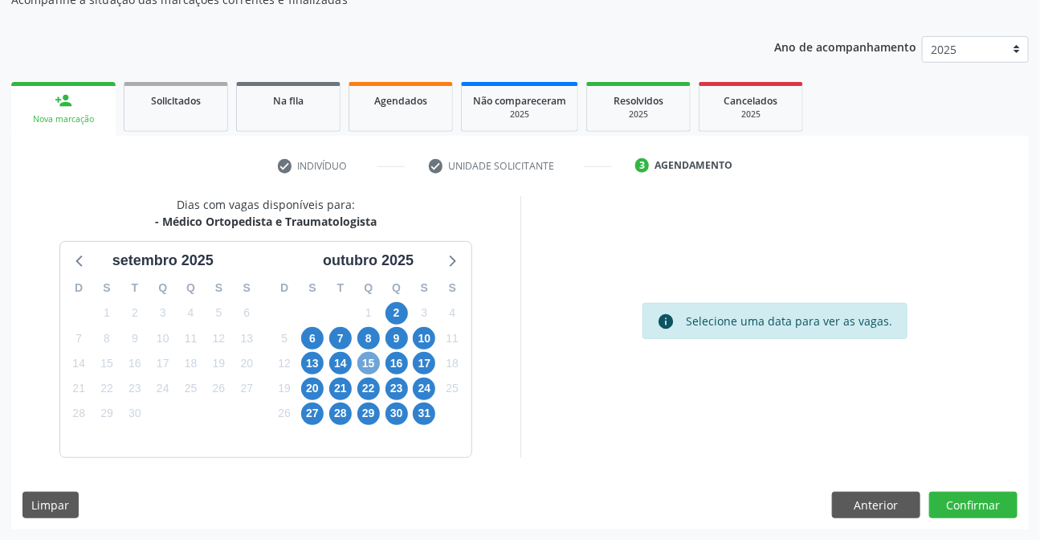
click at [366, 367] on span "15" at bounding box center [368, 363] width 22 height 22
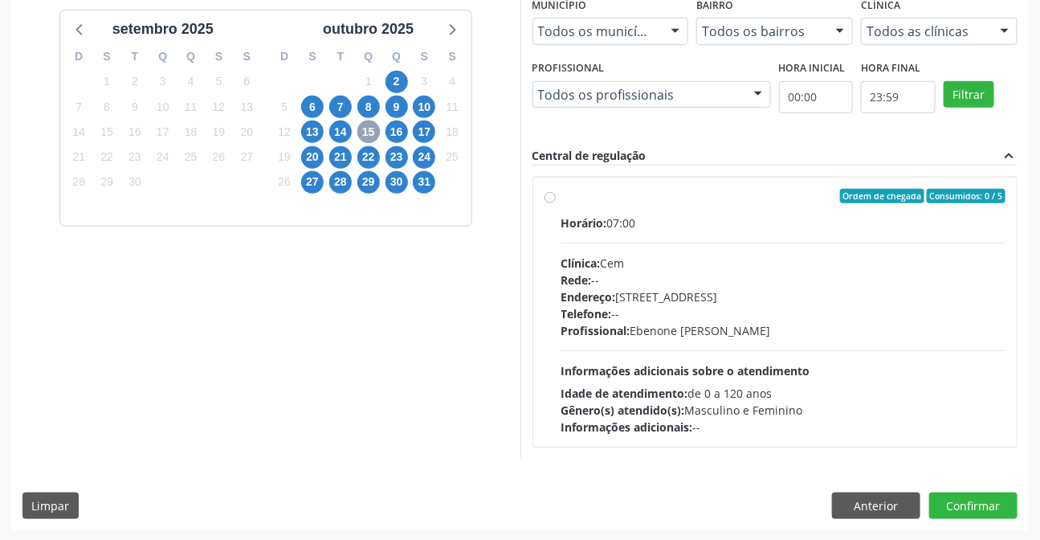
scroll to position [390, 0]
click at [397, 131] on span "16" at bounding box center [396, 131] width 22 height 22
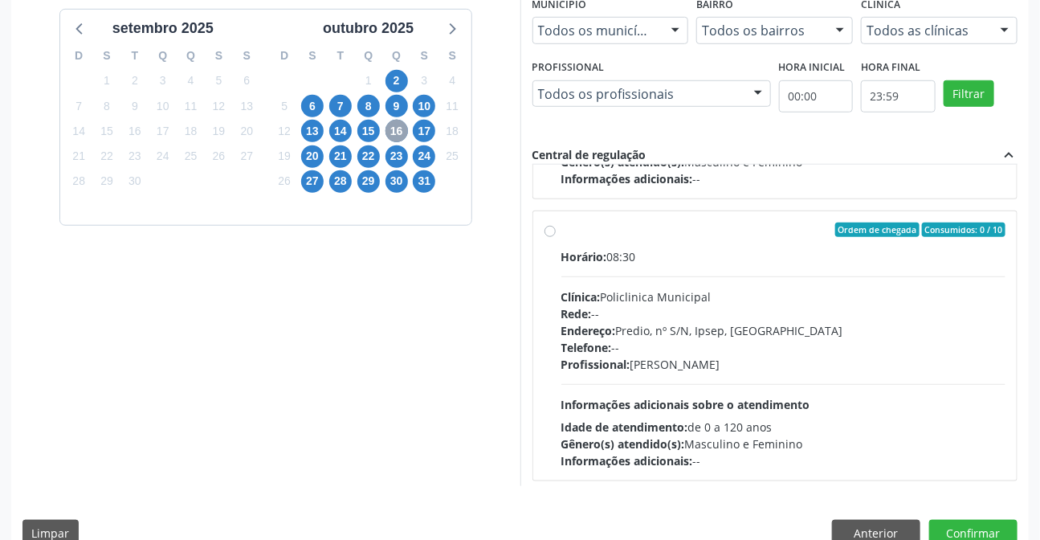
scroll to position [533, 0]
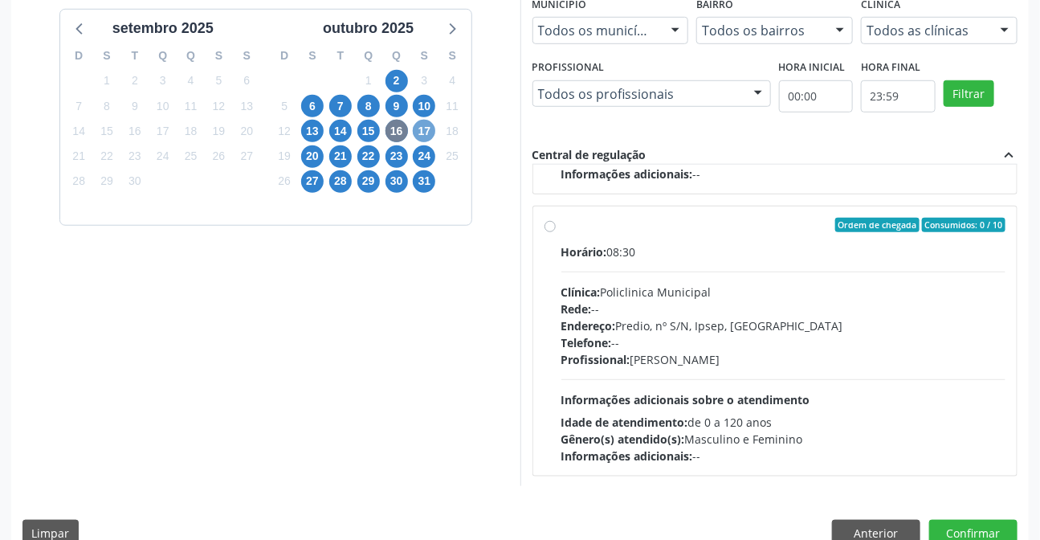
click at [418, 124] on span "17" at bounding box center [424, 131] width 22 height 22
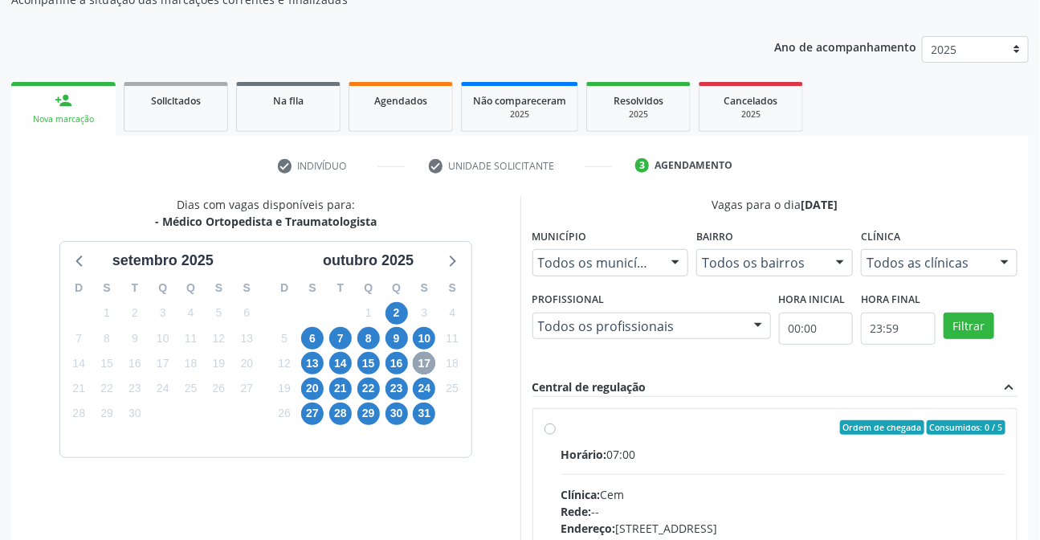
scroll to position [390, 0]
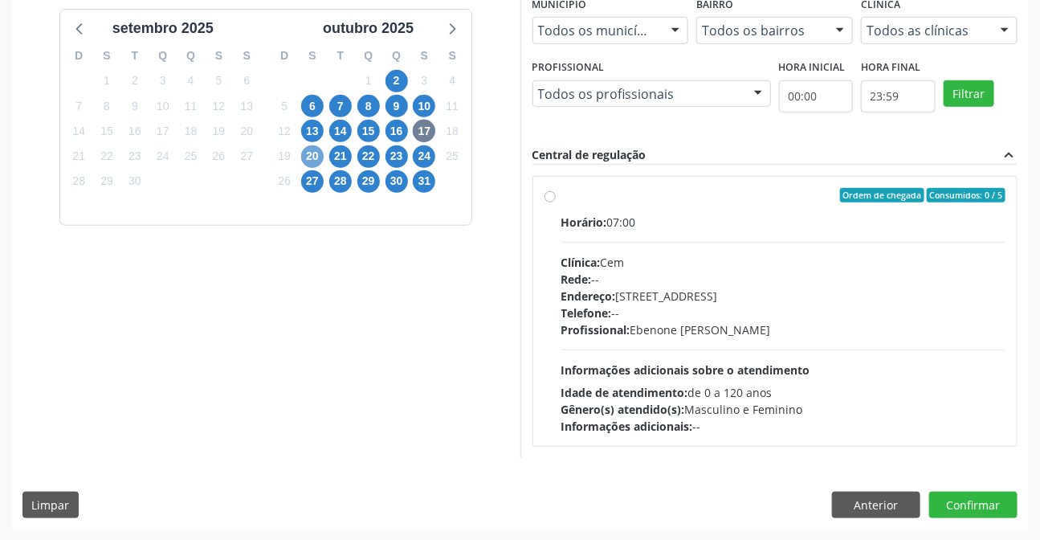
click at [312, 157] on span "20" at bounding box center [312, 156] width 22 height 22
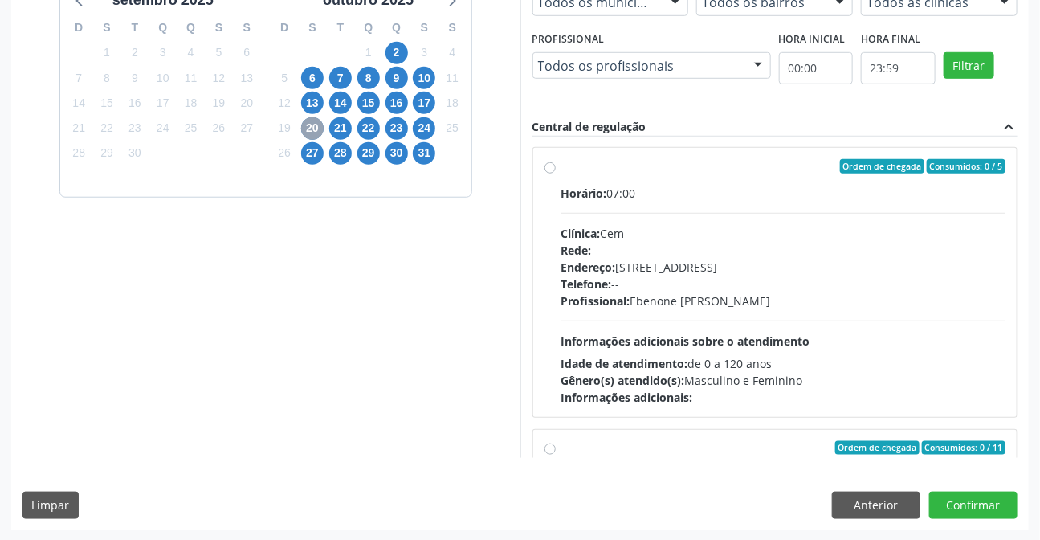
scroll to position [0, 0]
click at [397, 104] on span "16" at bounding box center [396, 103] width 22 height 22
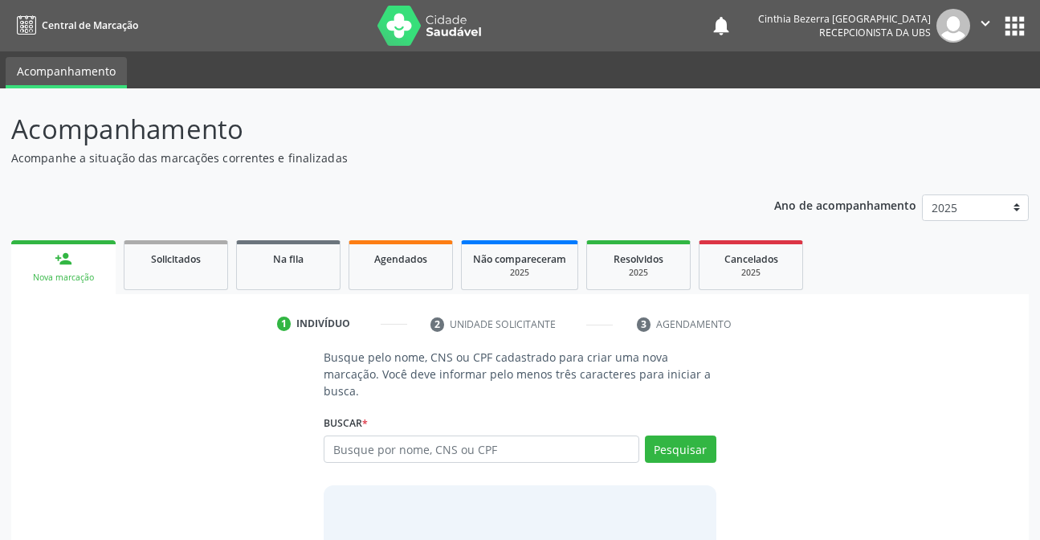
scroll to position [96, 0]
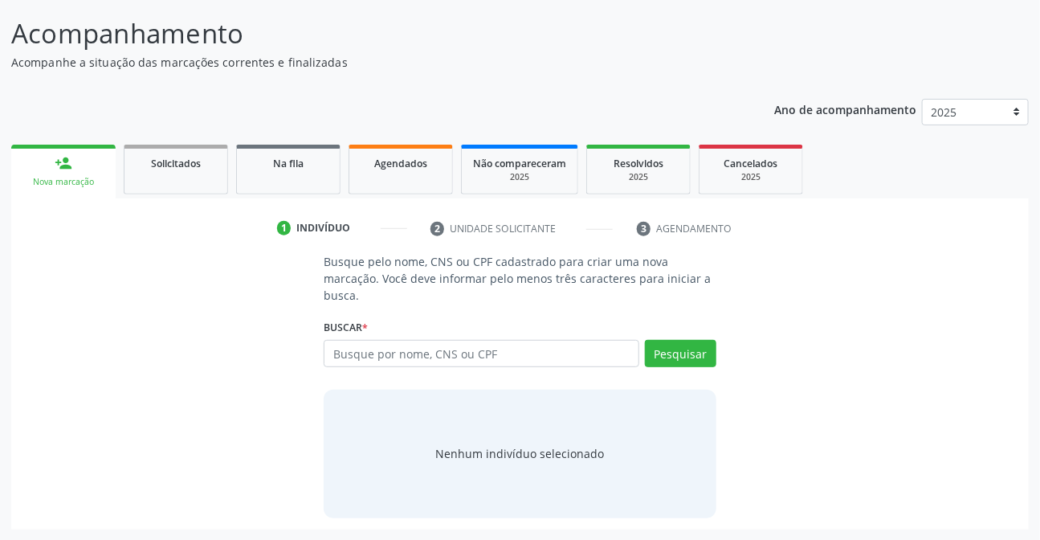
click at [603, 353] on input "text" at bounding box center [481, 353] width 315 height 27
type input "009.344.974-78"
click at [653, 360] on button "Pesquisar" at bounding box center [680, 353] width 71 height 27
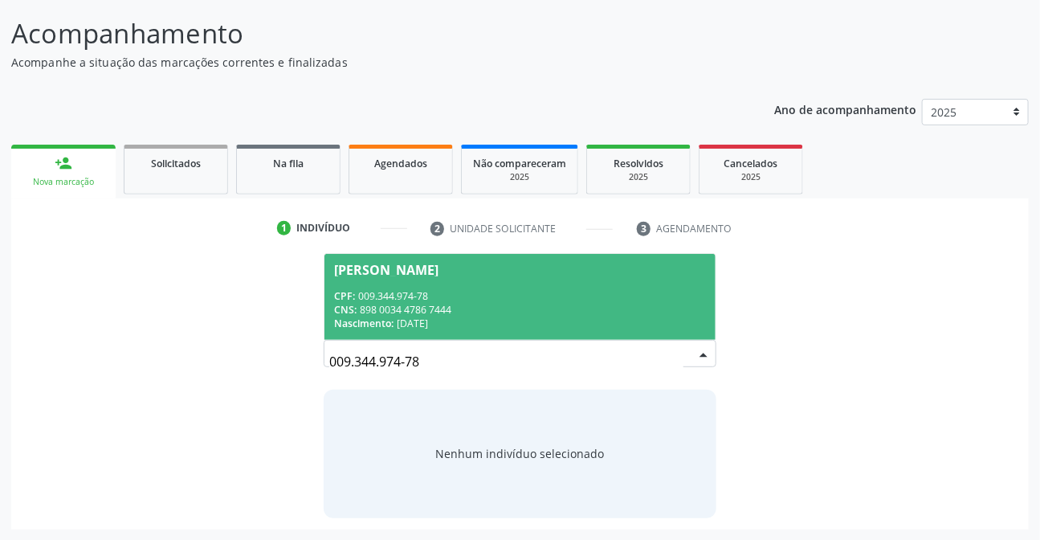
click at [438, 269] on div "Joana Darque Lopes Lacerda" at bounding box center [386, 269] width 104 height 13
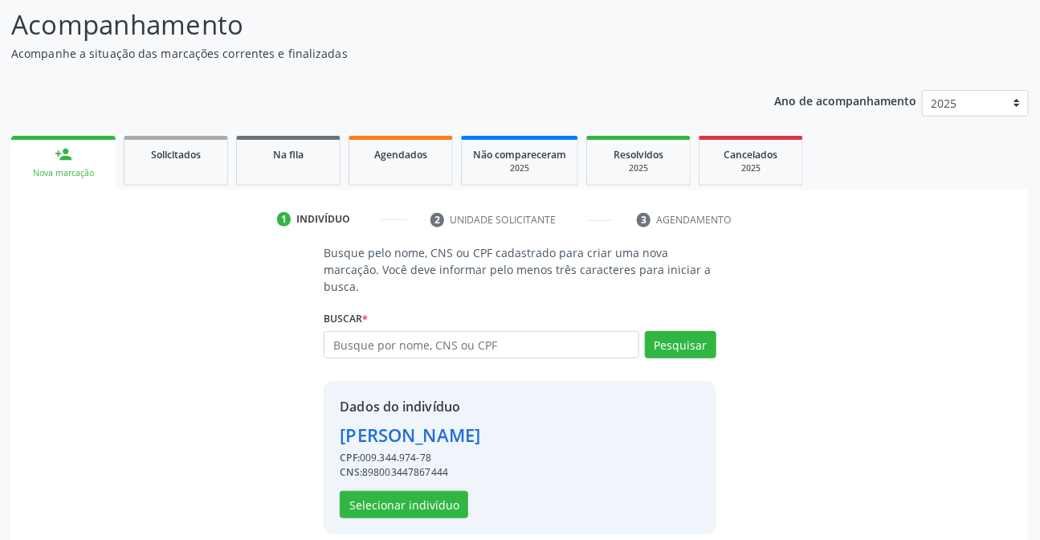
scroll to position [120, 0]
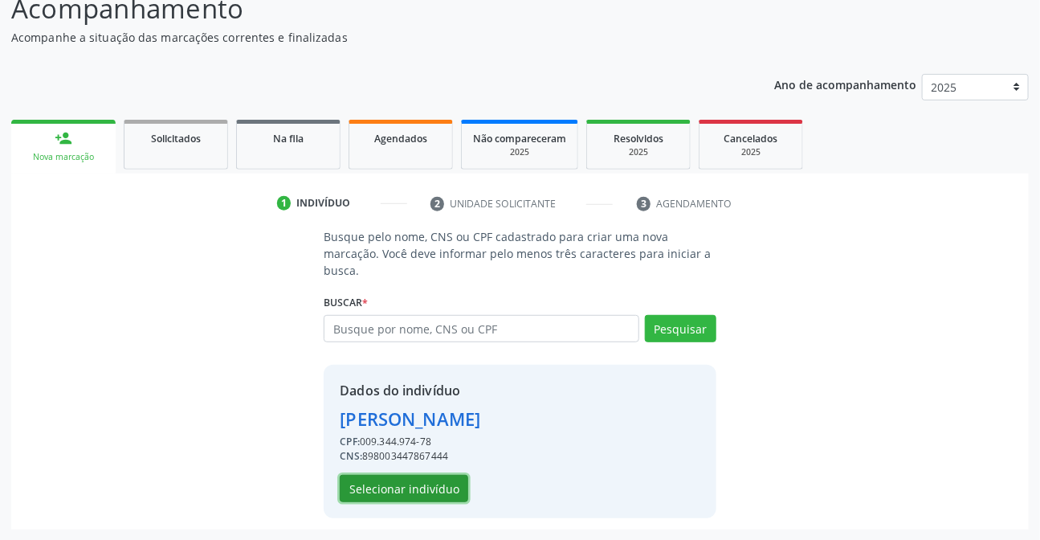
click at [454, 483] on button "Selecionar indivíduo" at bounding box center [404, 488] width 128 height 27
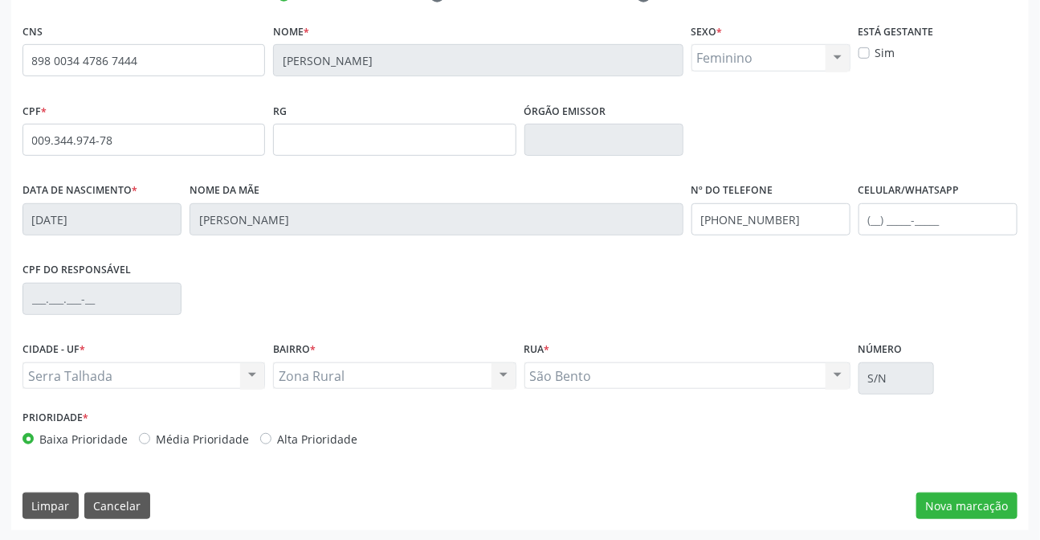
scroll to position [330, 0]
click at [984, 503] on button "Nova marcação" at bounding box center [966, 504] width 101 height 27
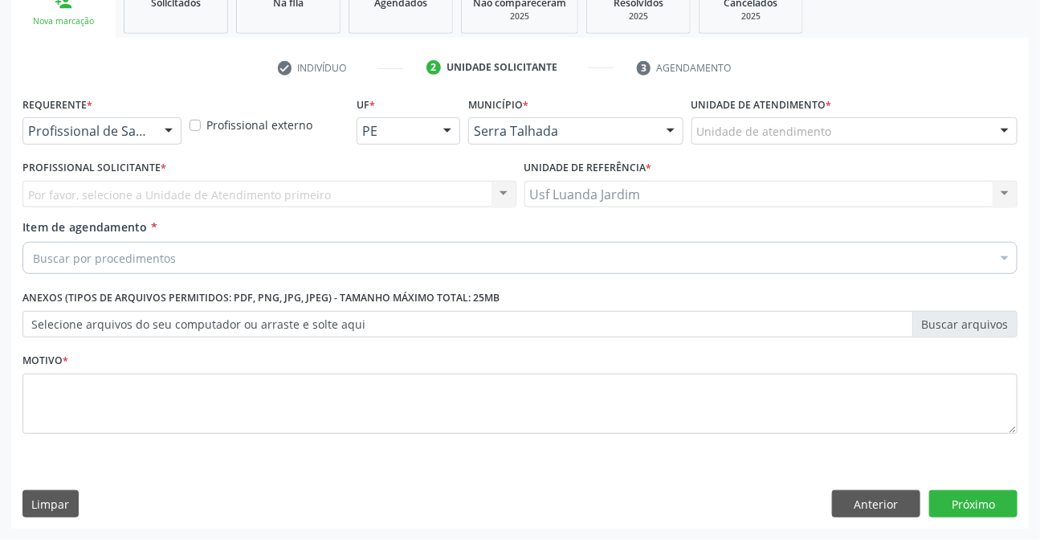
scroll to position [255, 0]
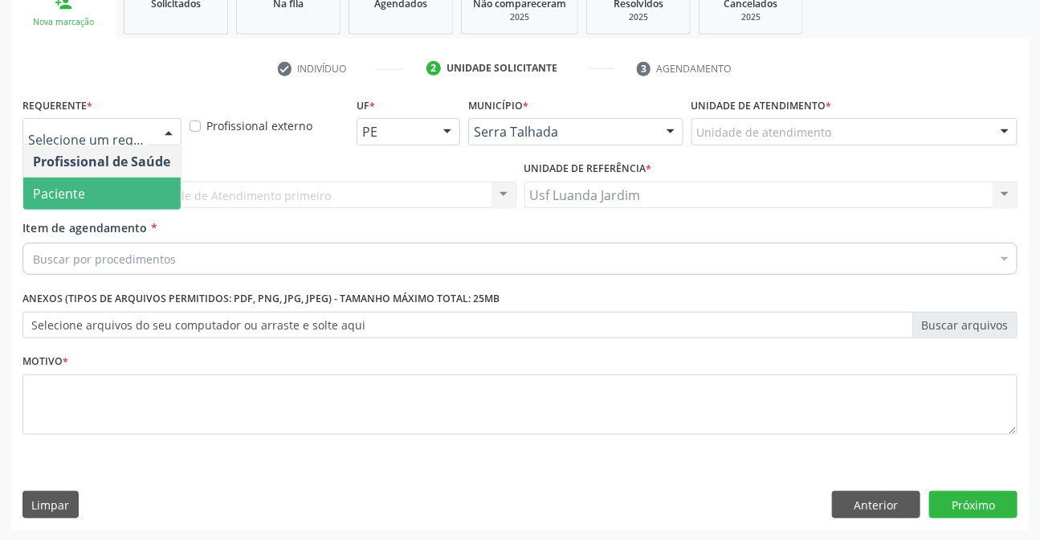
click at [159, 197] on span "Paciente" at bounding box center [101, 193] width 157 height 32
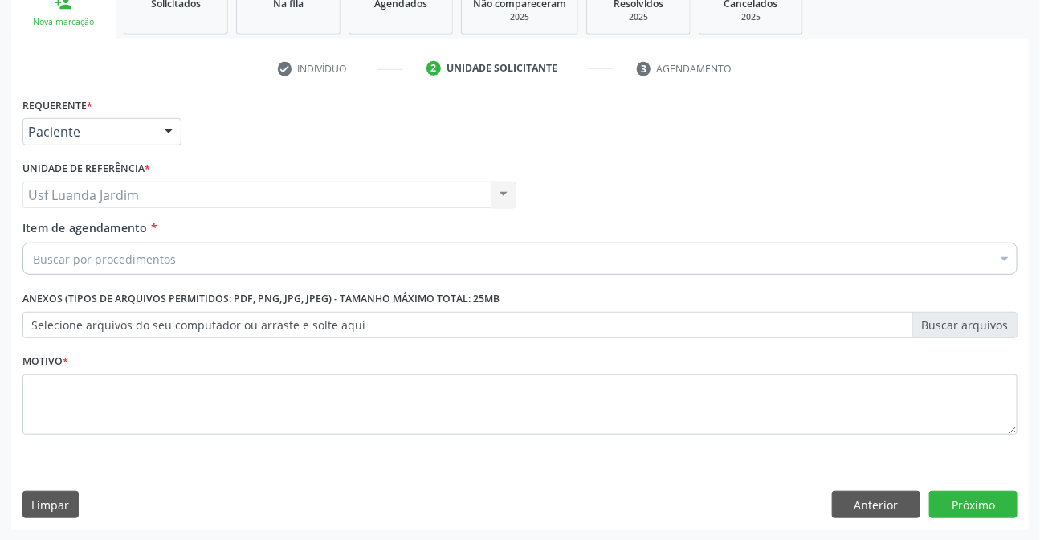
click at [198, 253] on div "Buscar por procedimentos" at bounding box center [519, 258] width 995 height 32
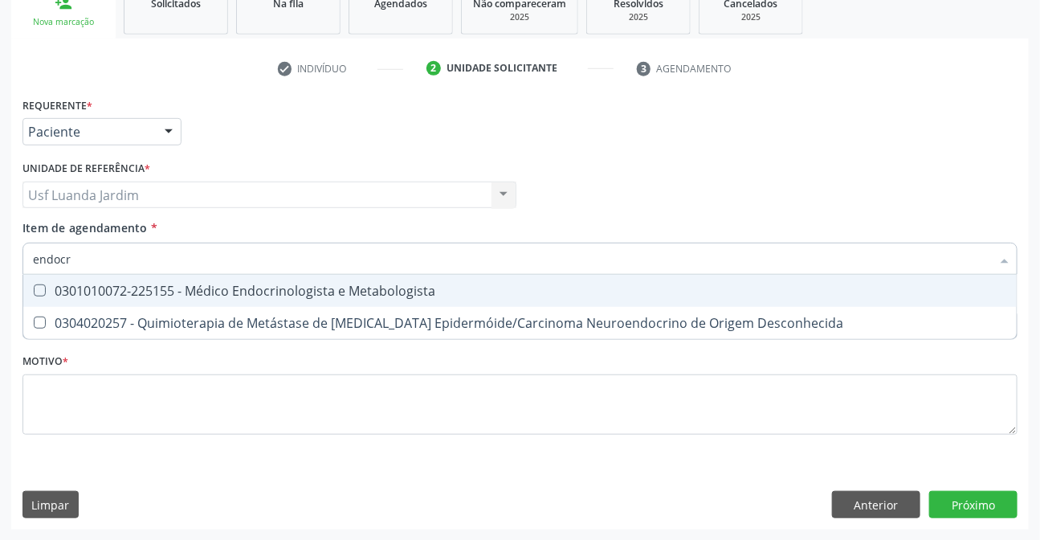
type input "endocri"
click at [210, 284] on div "0301010072-225155 - Médico Endocrinologista e Metabologista" at bounding box center [520, 290] width 974 height 13
checkbox Metabologista "true"
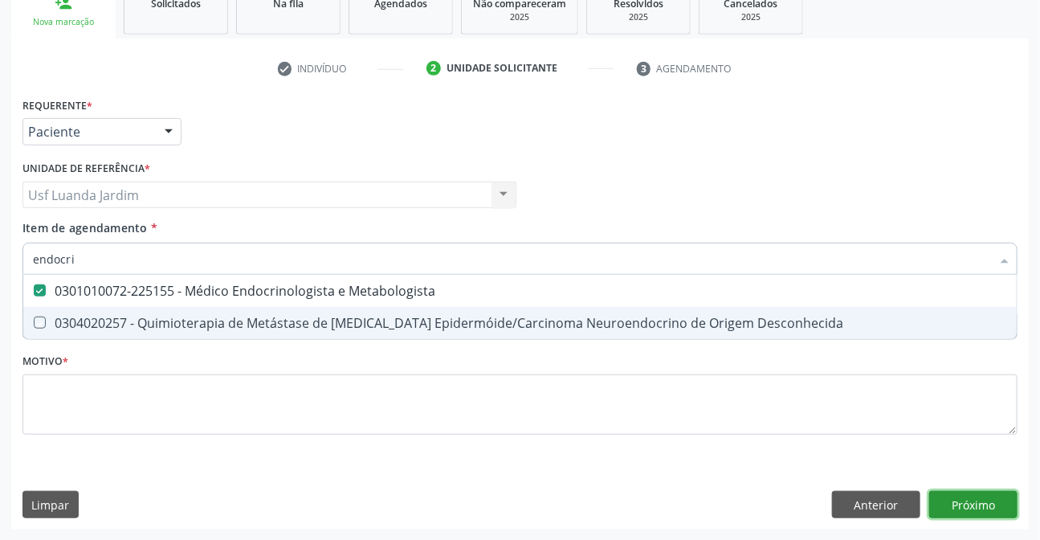
click at [982, 503] on div "Requerente * Paciente Profissional de Saúde Paciente Nenhum resultado encontrad…" at bounding box center [519, 311] width 1017 height 436
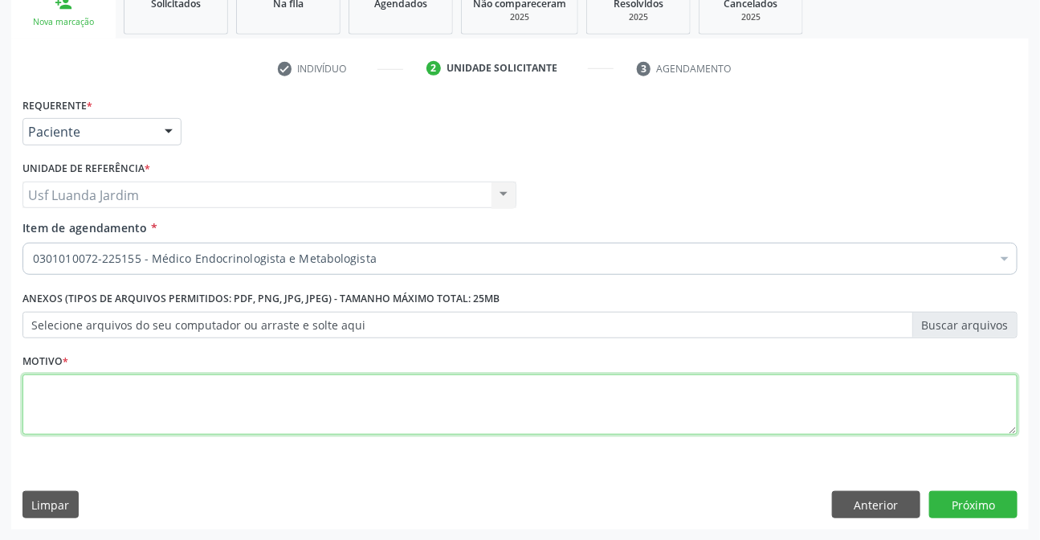
click at [727, 400] on textarea at bounding box center [519, 404] width 995 height 61
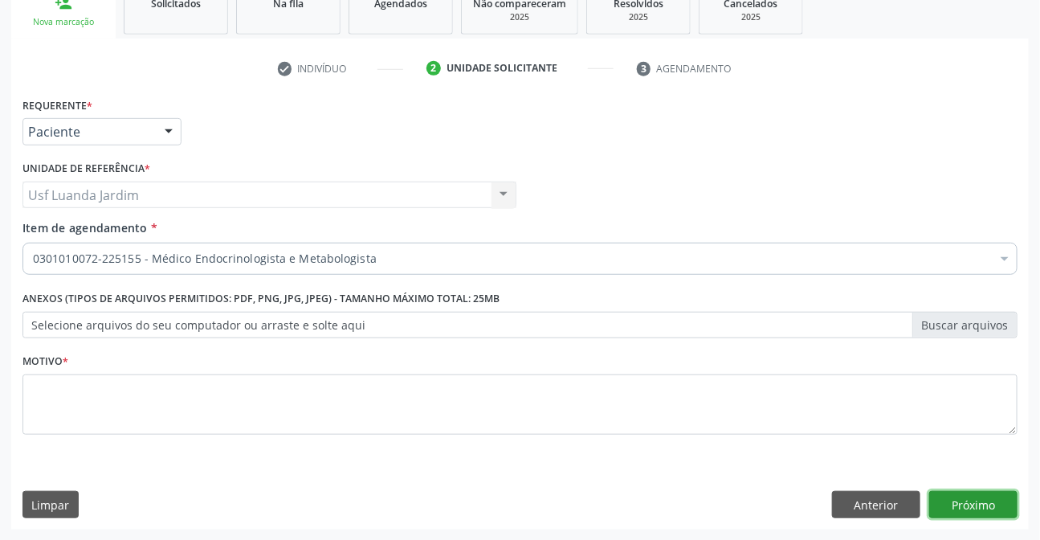
click at [978, 506] on button "Próximo" at bounding box center [973, 504] width 88 height 27
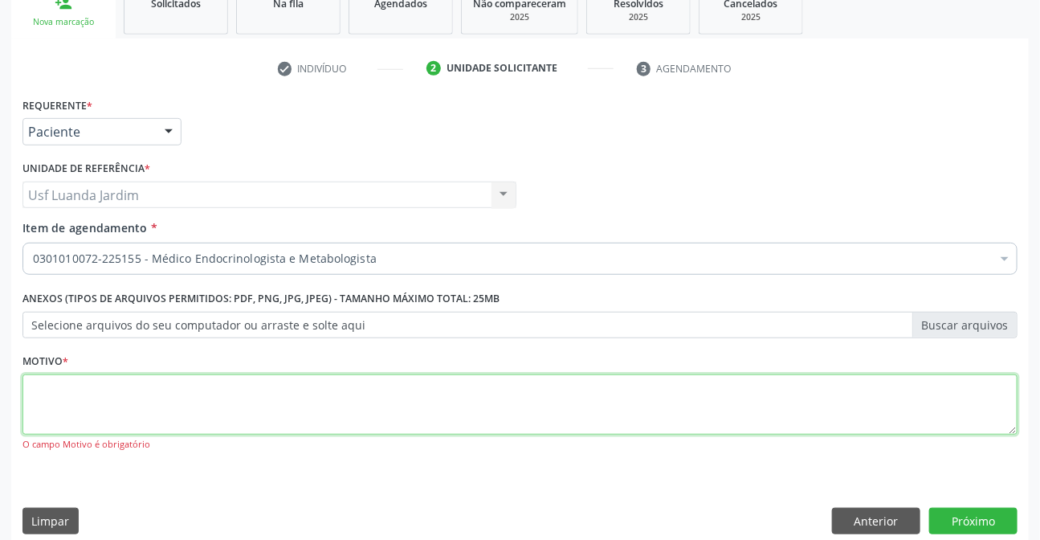
click at [959, 412] on textarea at bounding box center [519, 404] width 995 height 61
type textarea "f"
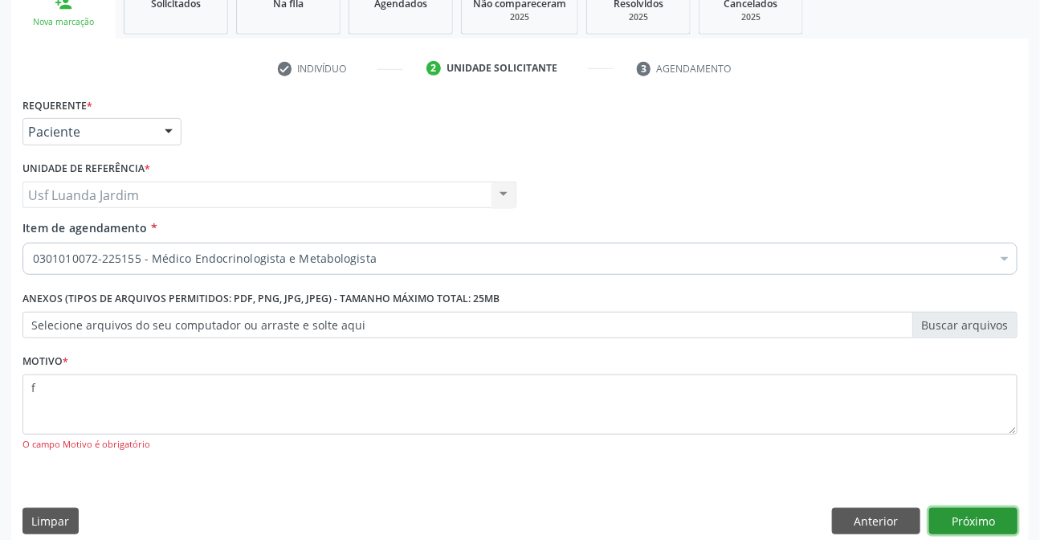
click at [969, 529] on button "Próximo" at bounding box center [973, 520] width 88 height 27
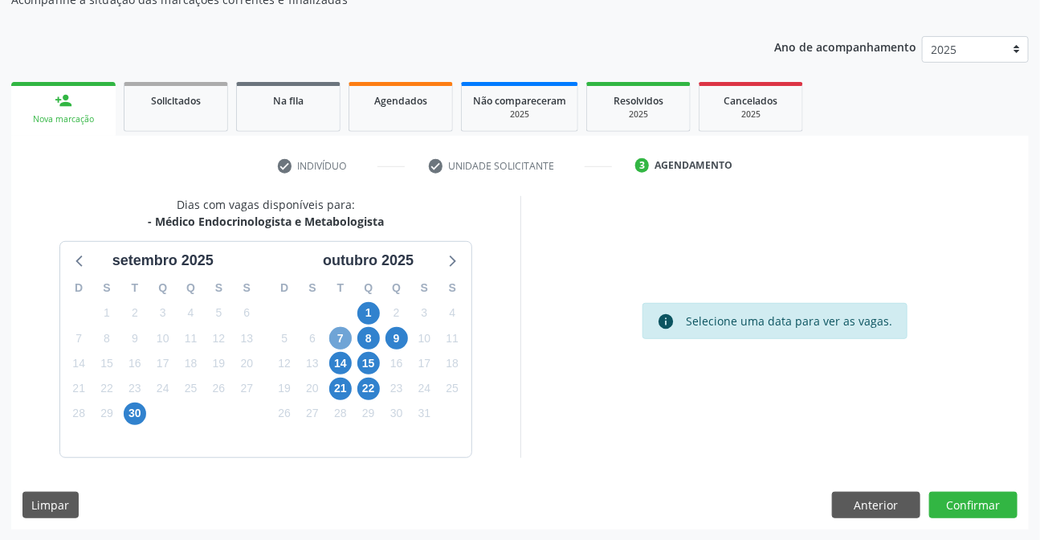
click at [333, 330] on span "7" at bounding box center [340, 338] width 22 height 22
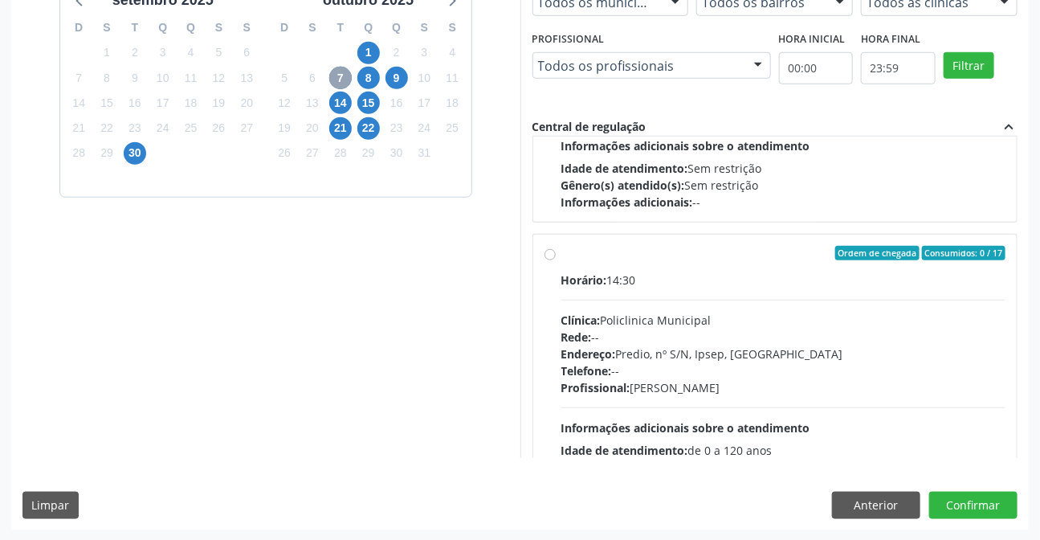
scroll to position [533, 0]
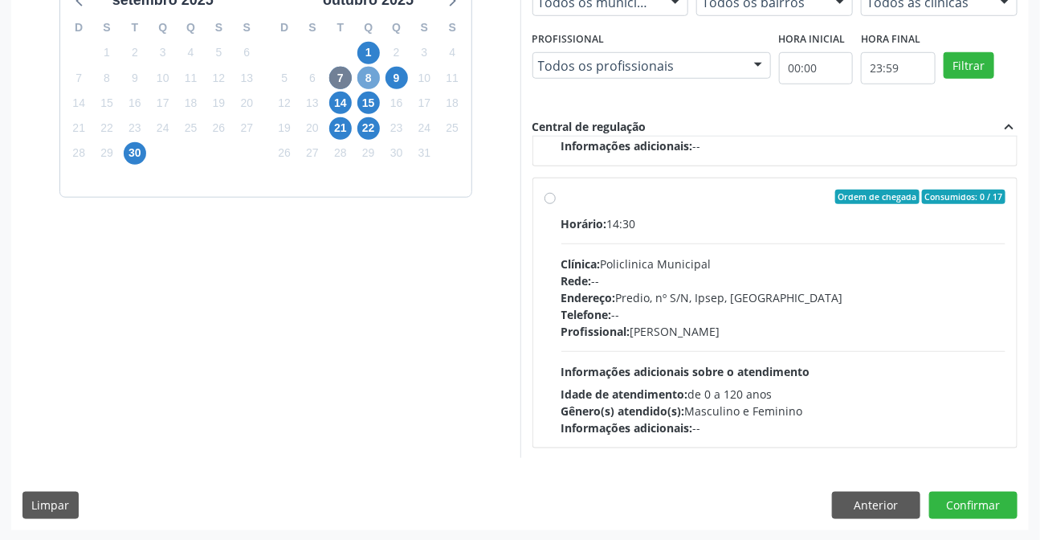
click at [366, 79] on span "8" at bounding box center [368, 78] width 22 height 22
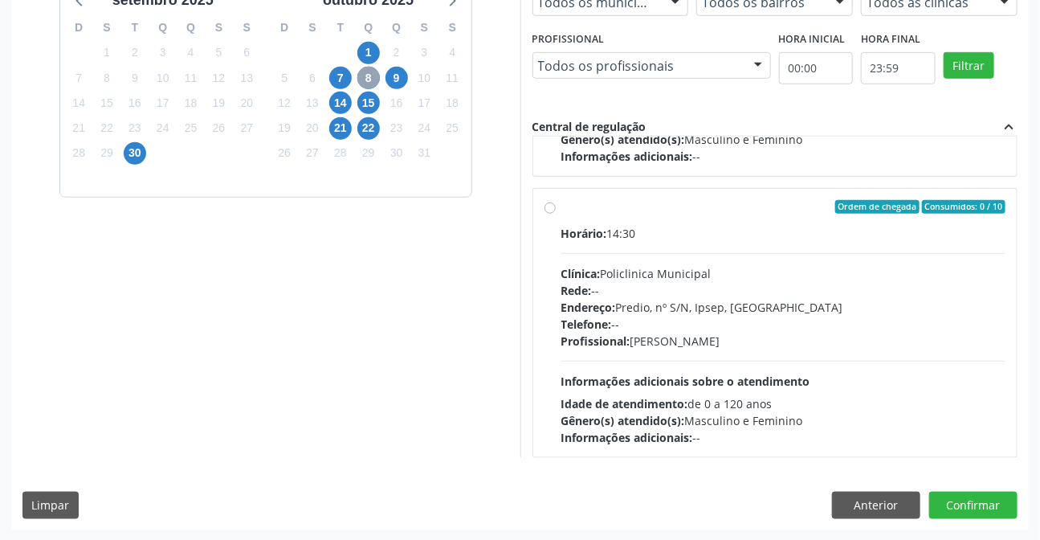
scroll to position [252, 0]
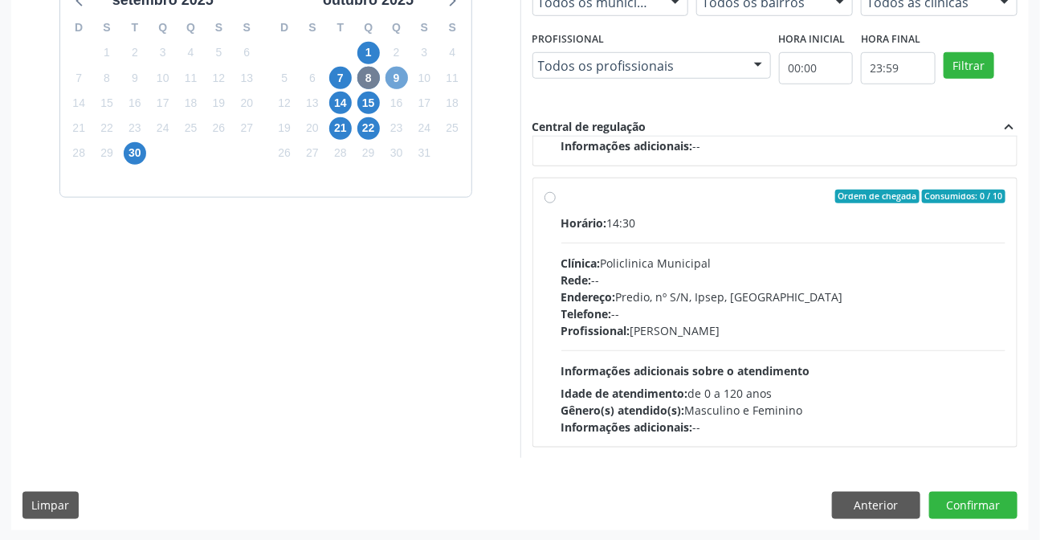
click at [401, 75] on span "9" at bounding box center [396, 78] width 22 height 22
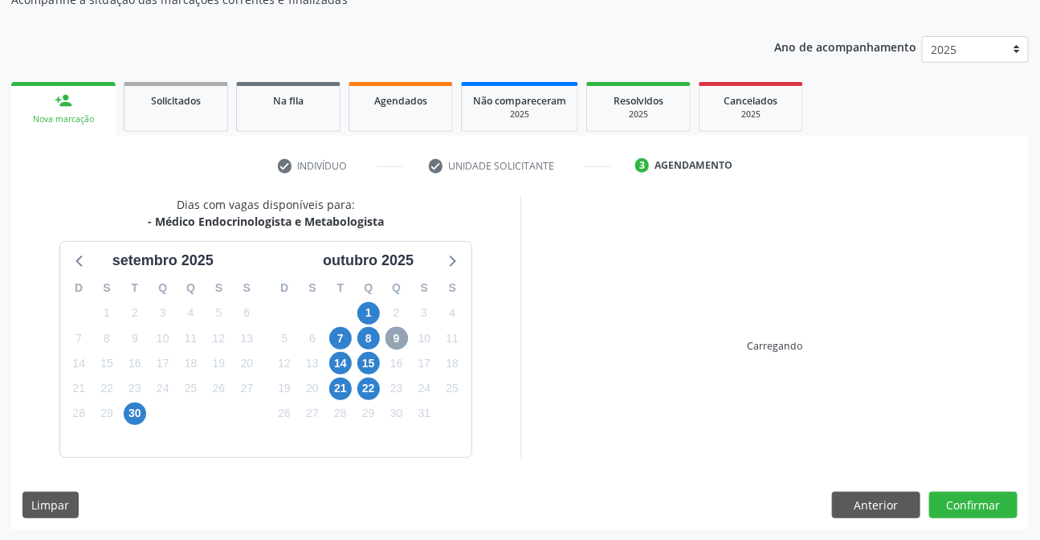
scroll to position [390, 0]
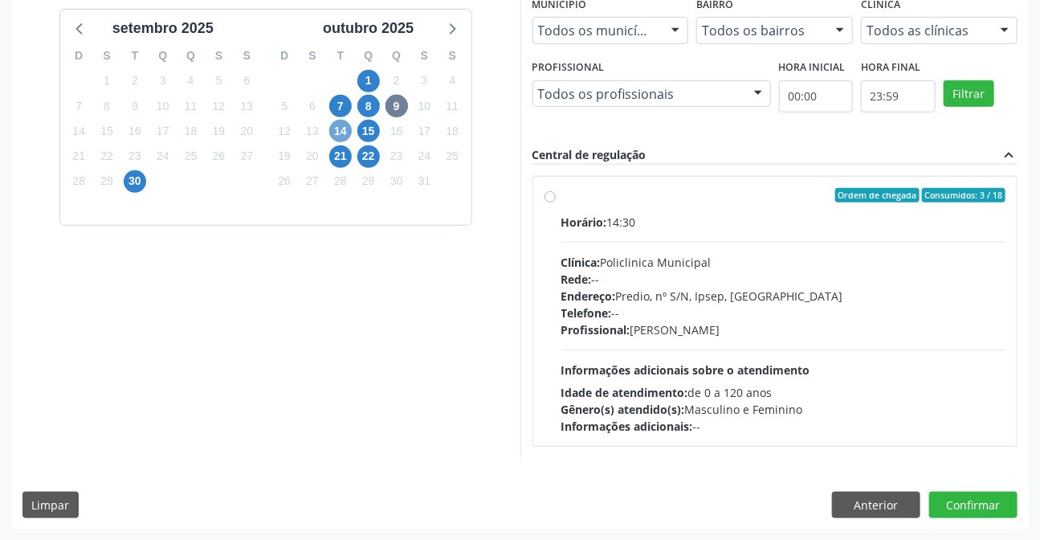
click at [340, 135] on span "14" at bounding box center [340, 131] width 22 height 22
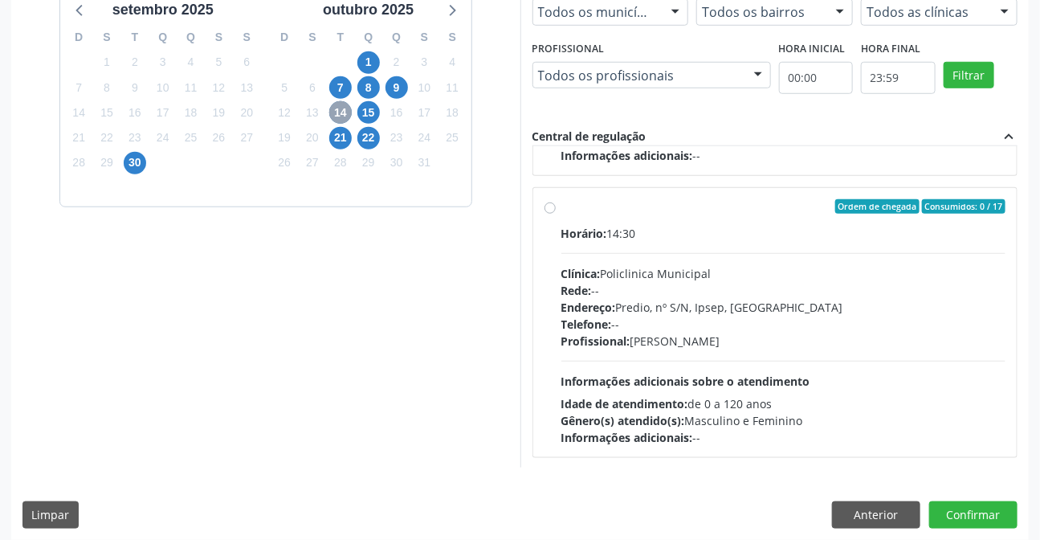
scroll to position [418, 0]
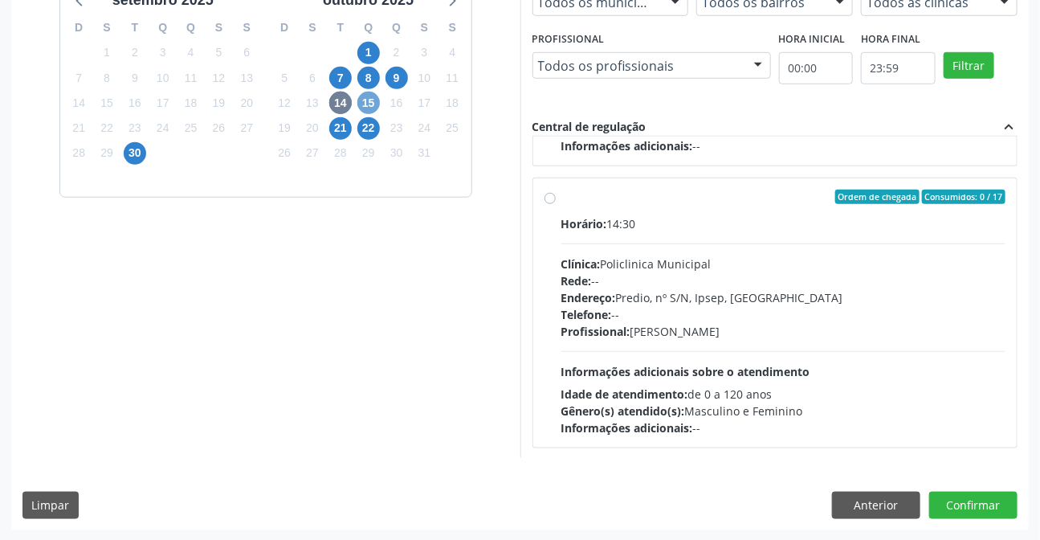
click at [369, 109] on span "15" at bounding box center [368, 103] width 22 height 22
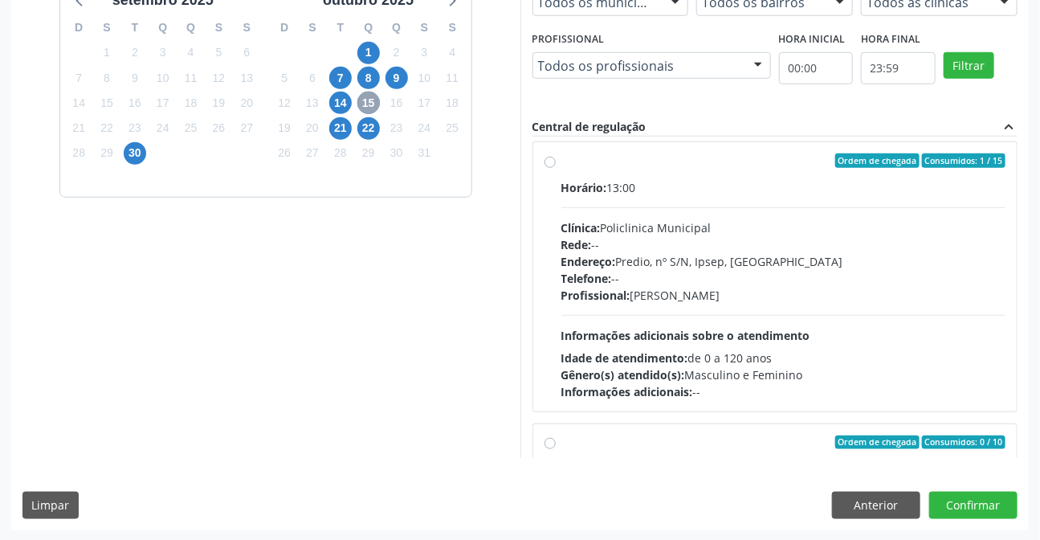
scroll to position [0, 0]
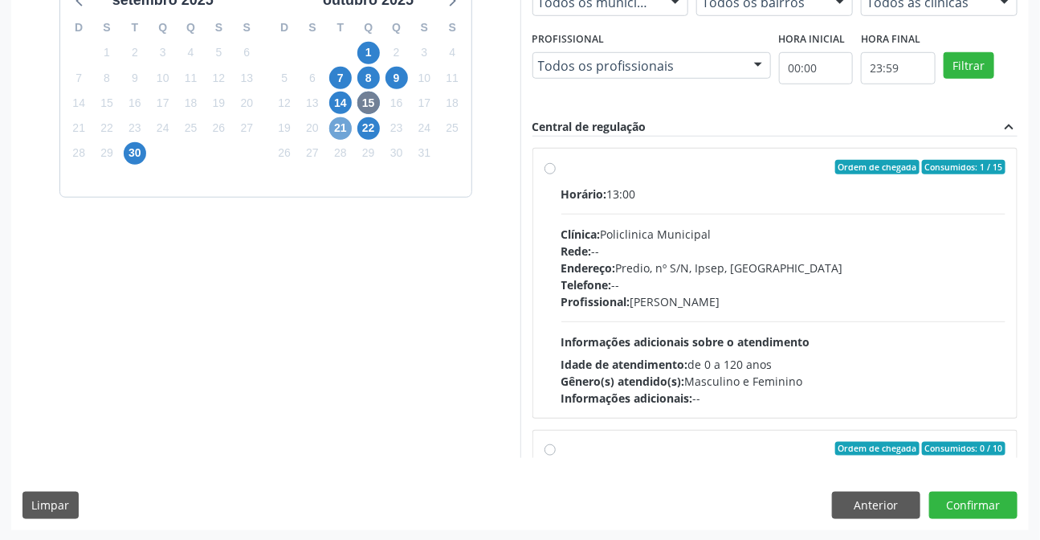
click at [336, 120] on span "21" at bounding box center [340, 128] width 22 height 22
click at [361, 122] on span "22" at bounding box center [368, 128] width 22 height 22
click at [143, 149] on span "30" at bounding box center [135, 153] width 22 height 22
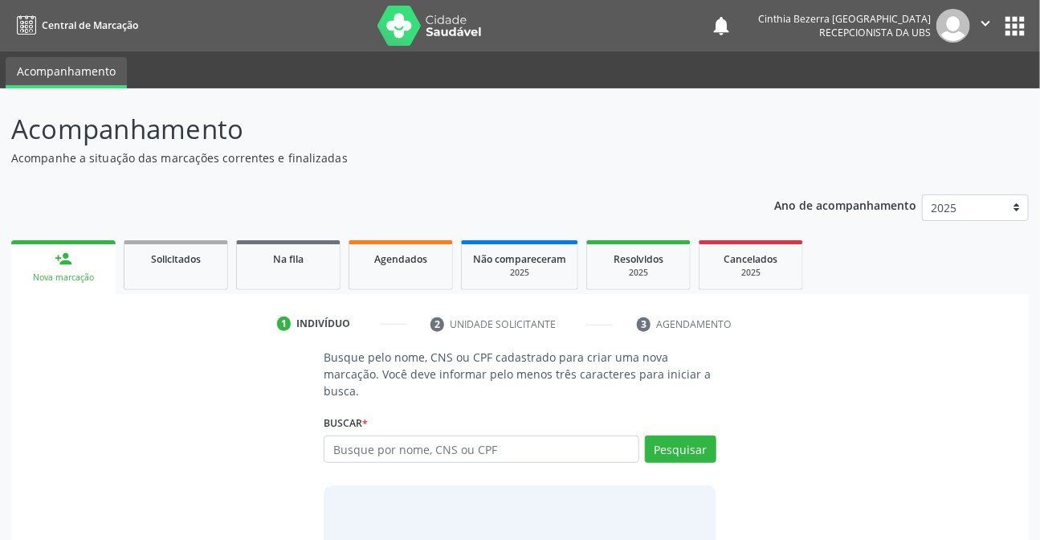
click at [628, 454] on input "text" at bounding box center [481, 448] width 315 height 27
type input "camem [PERSON_NAME]"
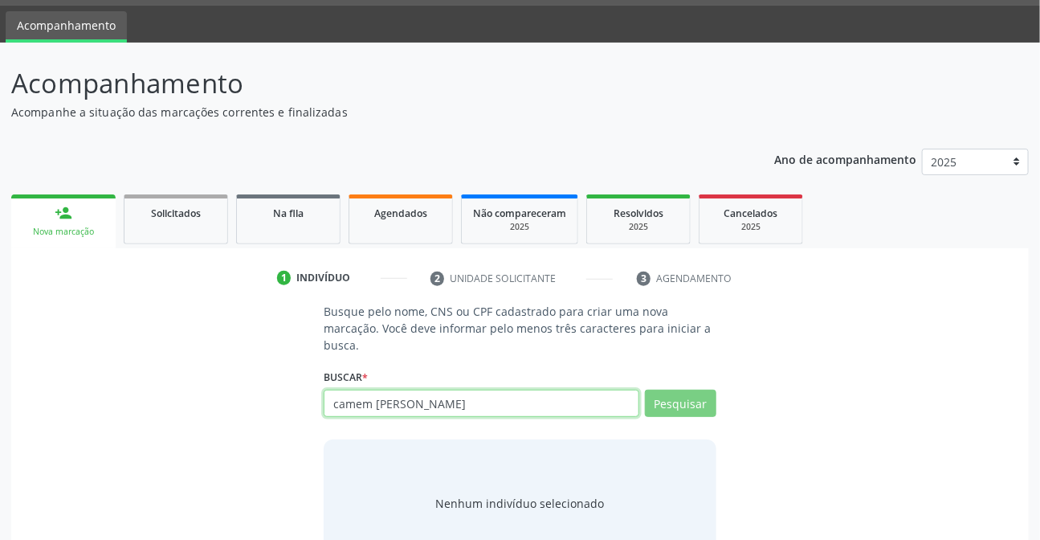
scroll to position [96, 0]
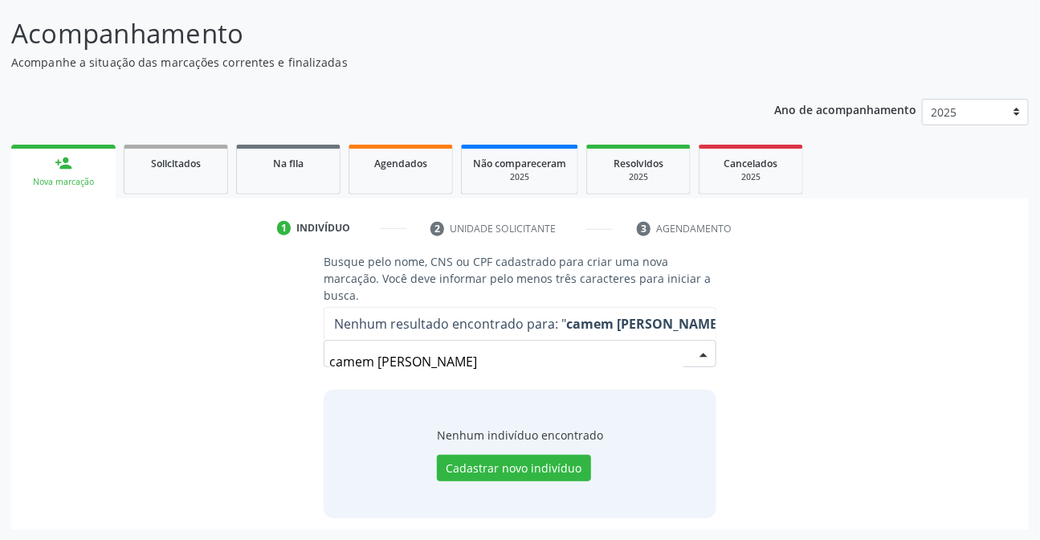
click at [342, 349] on input "camem sandra nunes" at bounding box center [505, 361] width 353 height 32
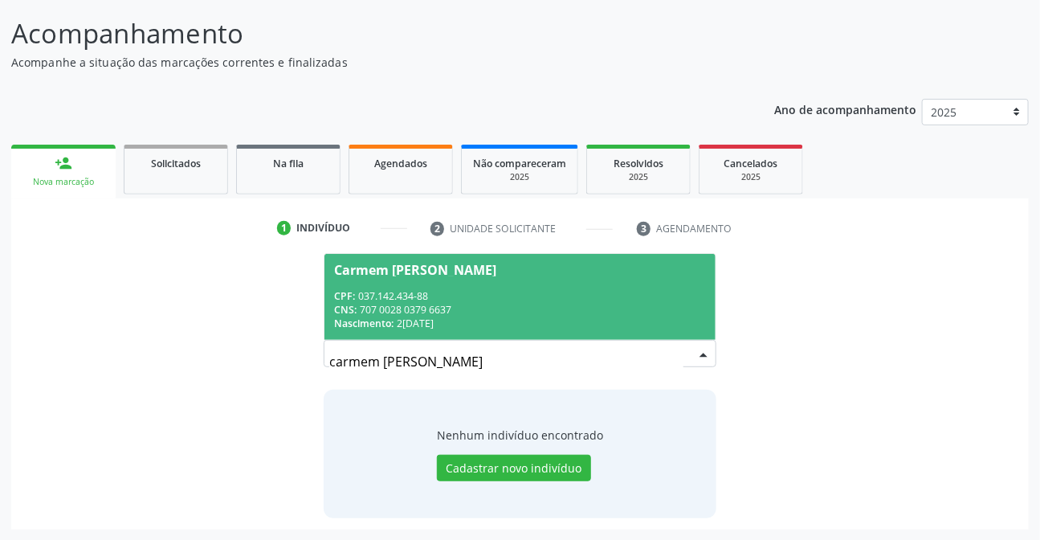
click at [536, 300] on div "CPF: 037.142.434-88" at bounding box center [519, 296] width 371 height 14
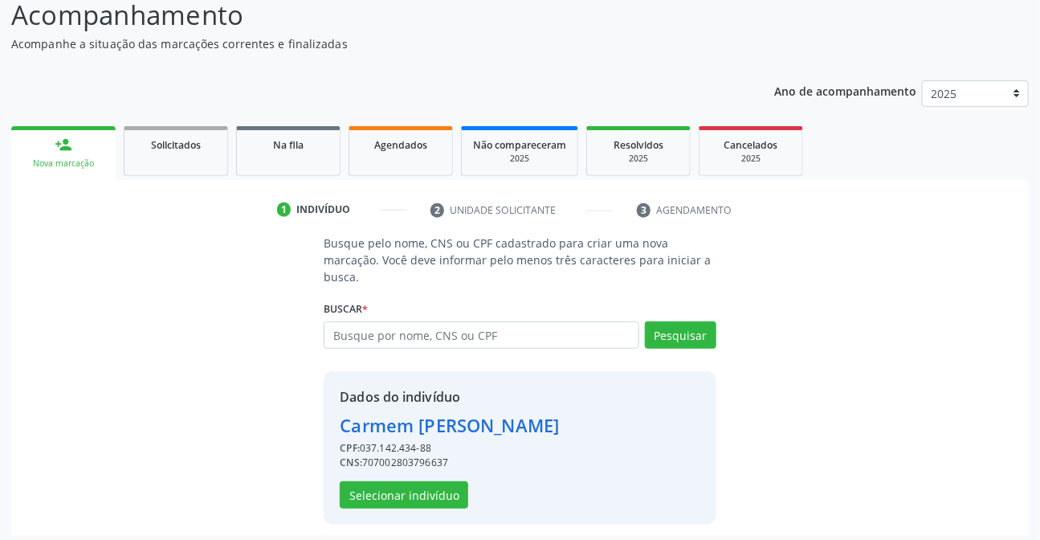
scroll to position [120, 0]
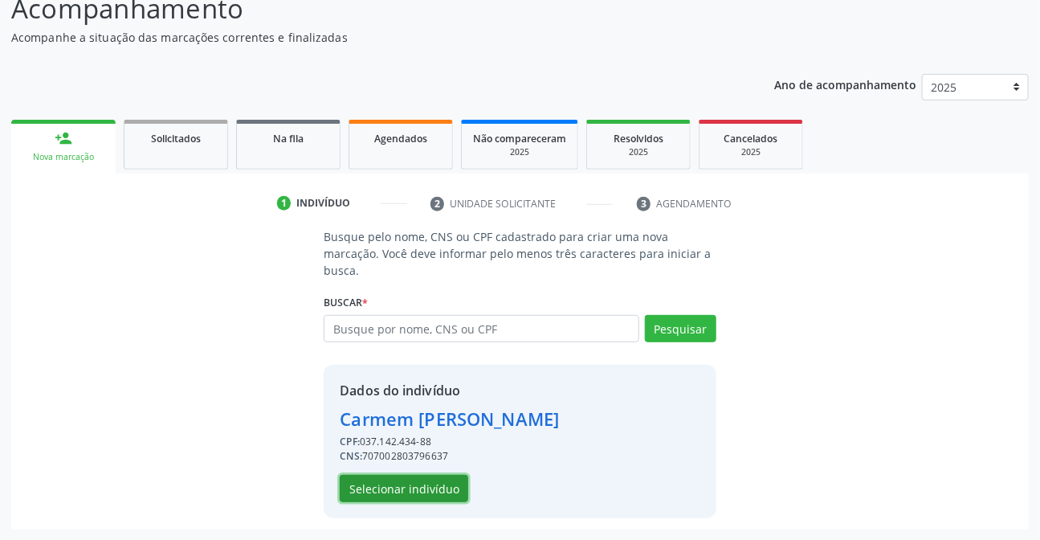
click at [431, 479] on button "Selecionar indivíduo" at bounding box center [404, 488] width 128 height 27
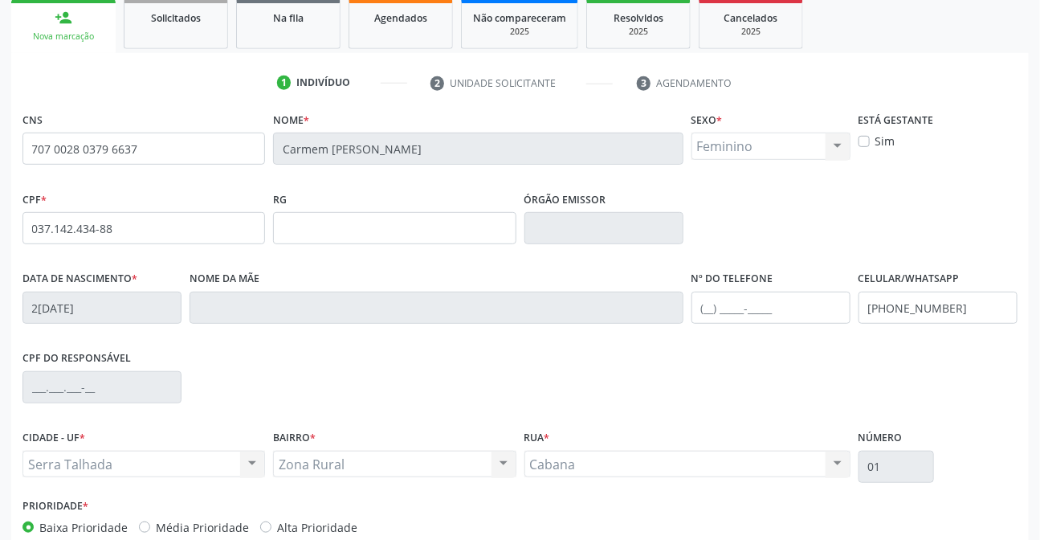
scroll to position [330, 0]
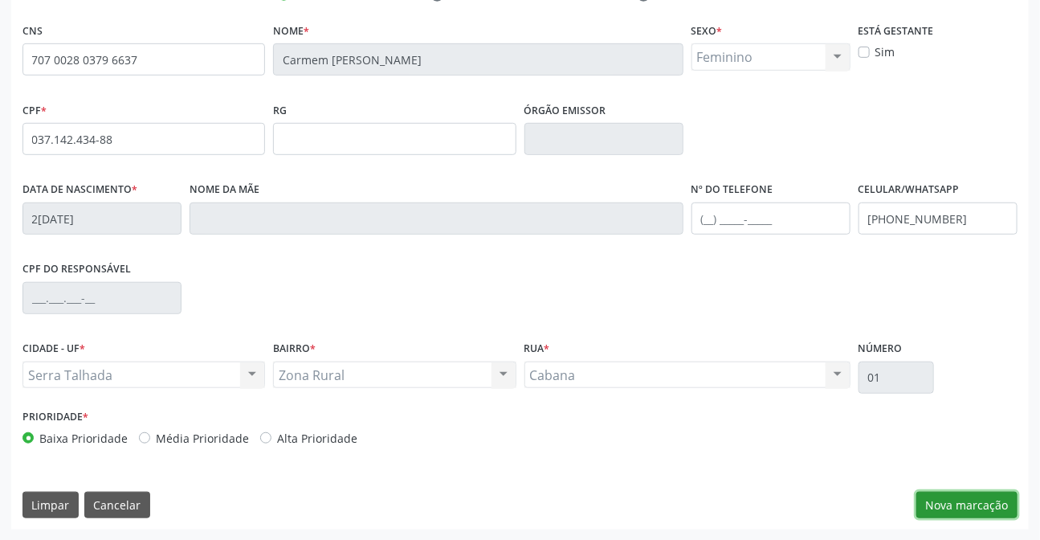
click at [980, 498] on button "Nova marcação" at bounding box center [966, 504] width 101 height 27
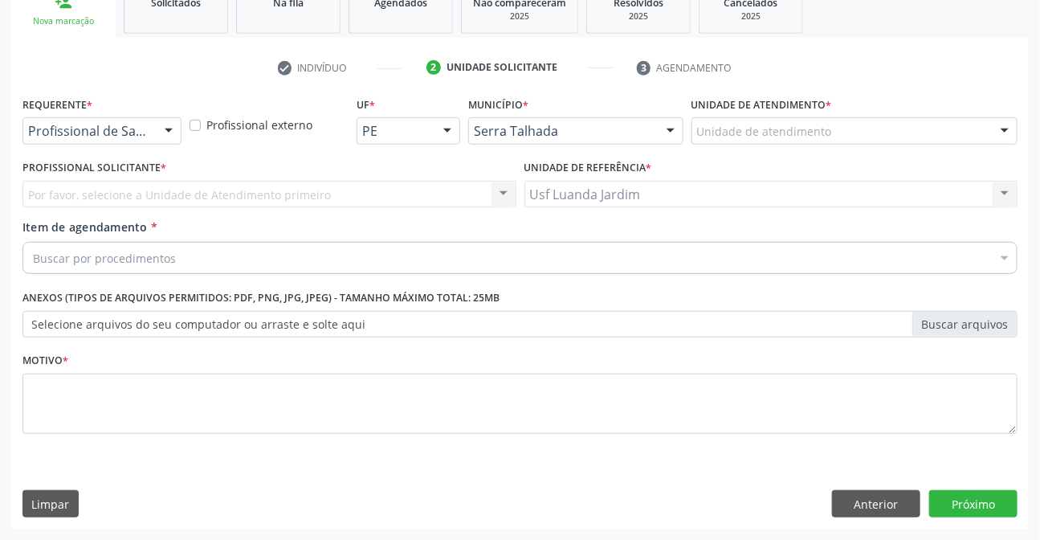
scroll to position [255, 0]
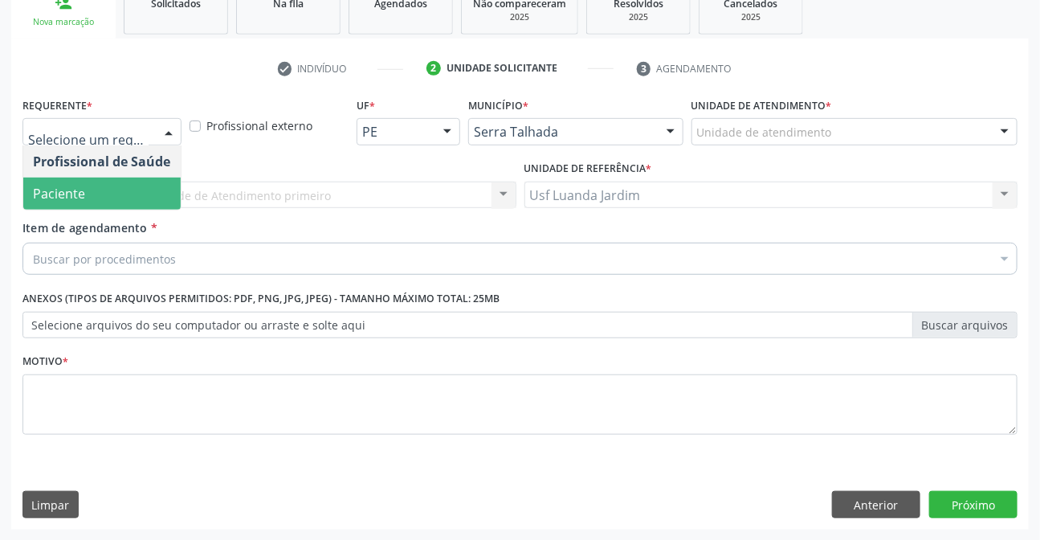
click at [109, 192] on span "Paciente" at bounding box center [101, 193] width 157 height 32
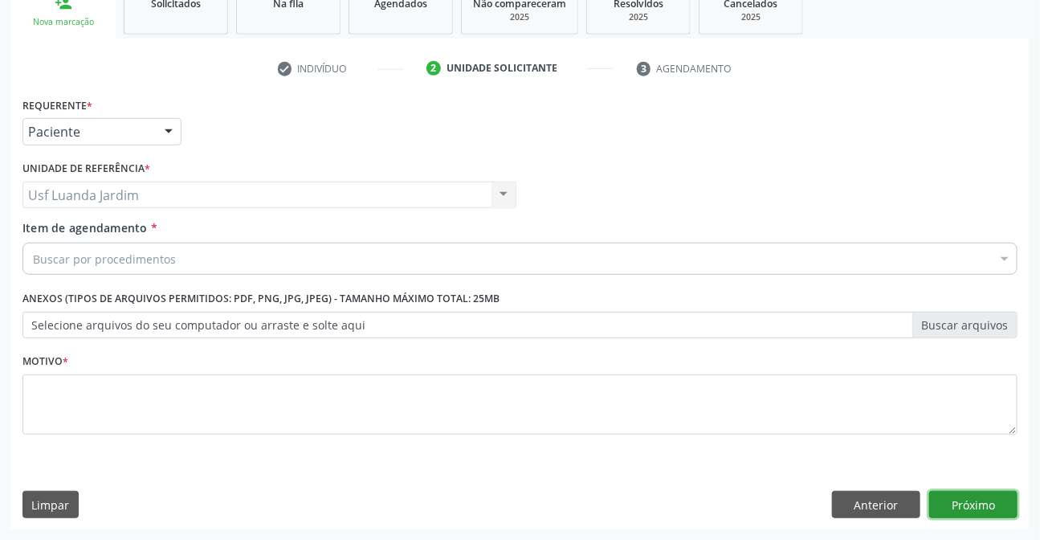
click at [1008, 508] on button "Próximo" at bounding box center [973, 504] width 88 height 27
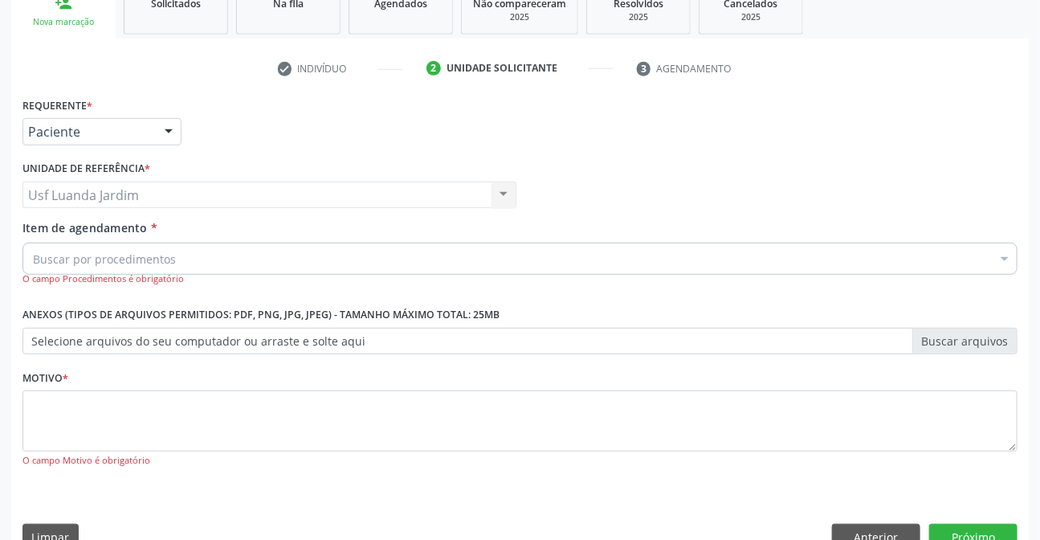
click at [171, 139] on div at bounding box center [169, 132] width 24 height 27
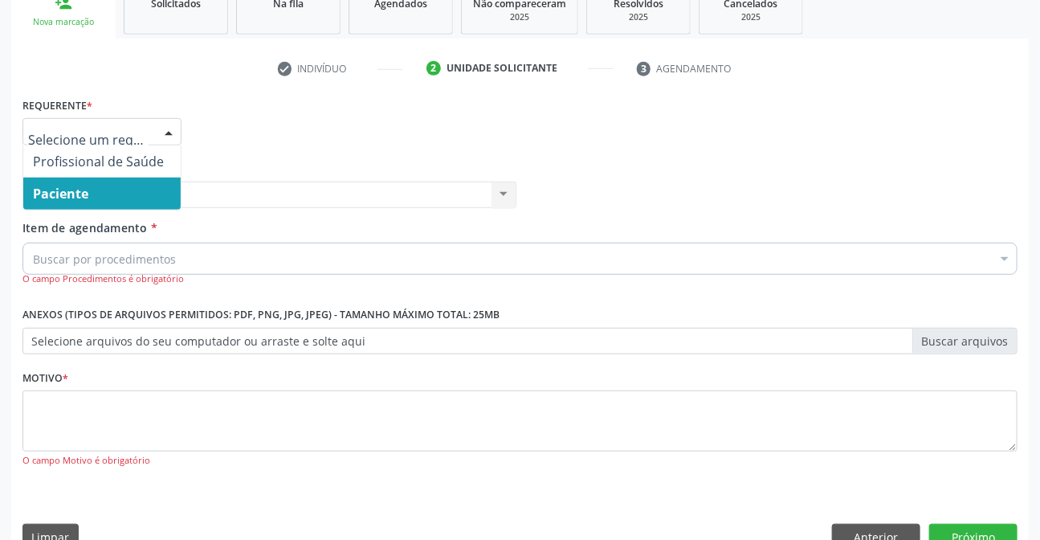
click at [159, 198] on span "Paciente" at bounding box center [101, 193] width 157 height 32
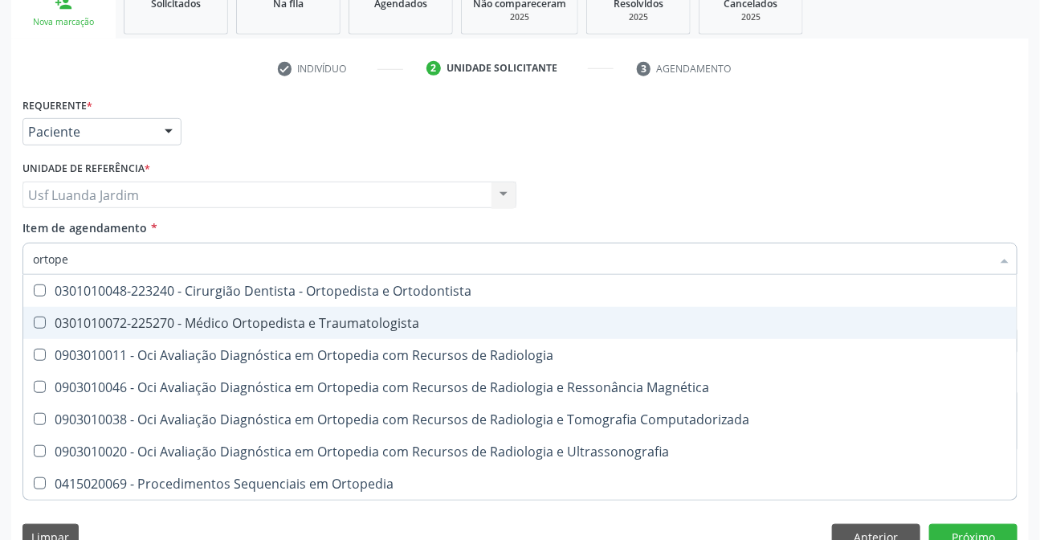
scroll to position [0, 0]
type input "ortoped"
click at [192, 316] on div "0301010072-225270 - Médico Ortopedista e Traumatologista" at bounding box center [520, 322] width 974 height 13
checkbox Traumatologista "true"
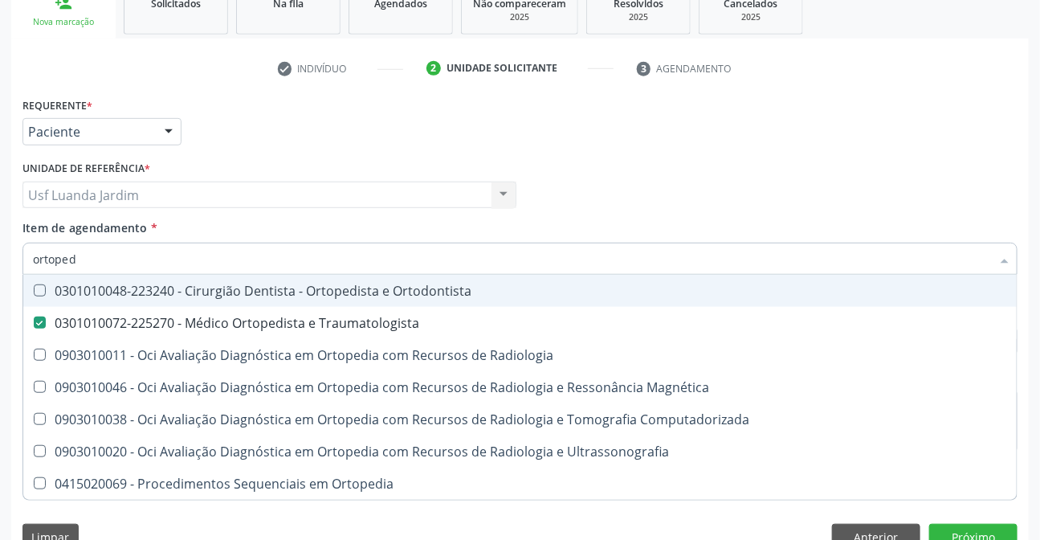
click at [943, 177] on div "Profissional Solicitante Por favor, selecione a Unidade de Atendimento primeiro…" at bounding box center [519, 188] width 1003 height 63
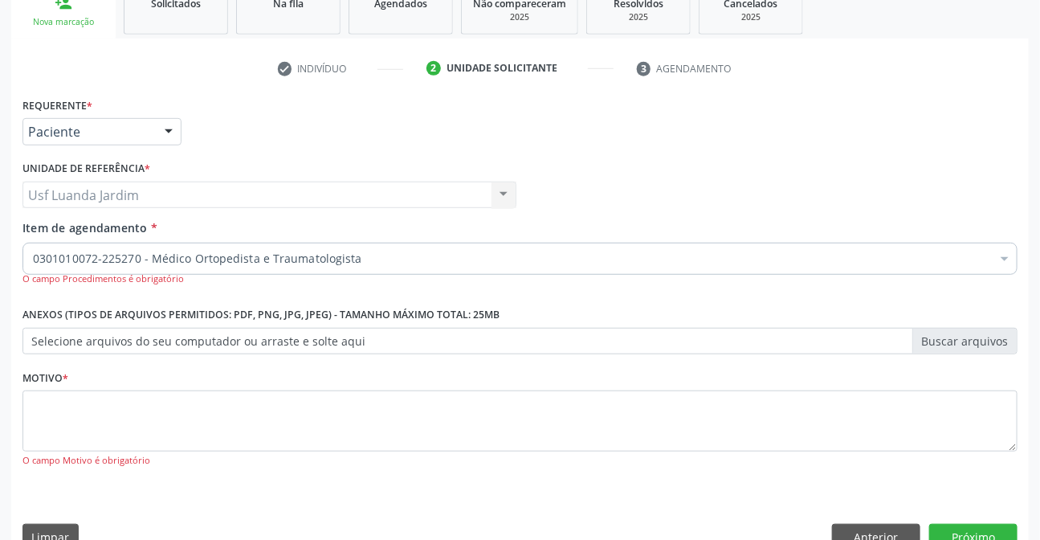
click at [732, 200] on div "Profissional Solicitante Por favor, selecione a Unidade de Atendimento primeiro…" at bounding box center [519, 188] width 1003 height 63
click at [503, 383] on div "Motivo * O campo Motivo é obrigatório" at bounding box center [519, 416] width 995 height 102
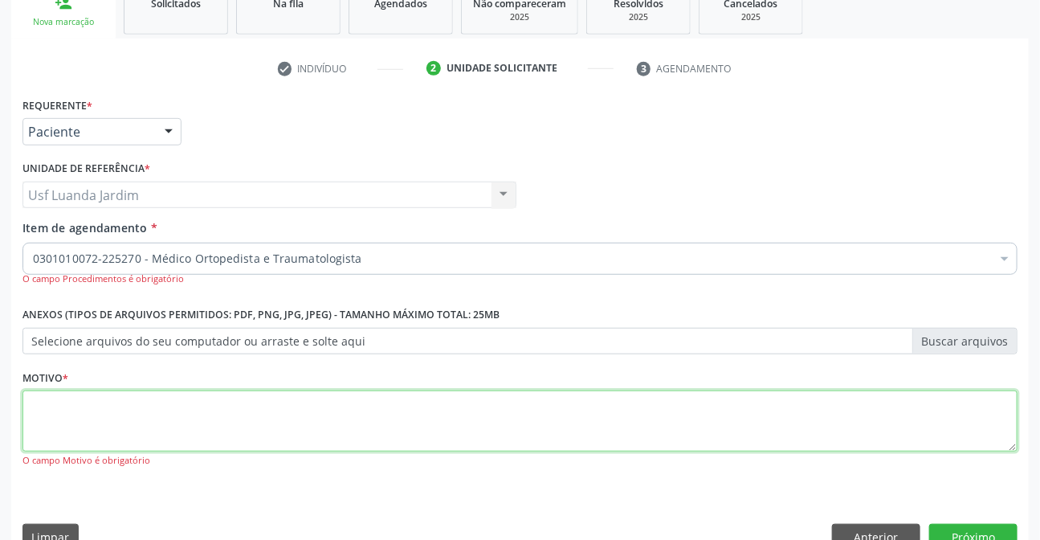
click at [486, 421] on textarea at bounding box center [519, 420] width 995 height 61
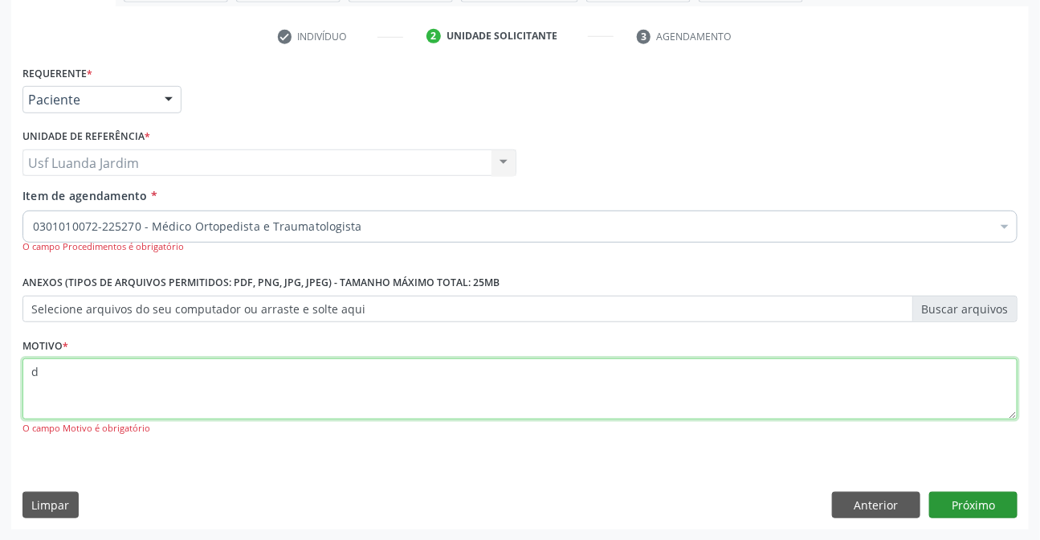
type textarea "d"
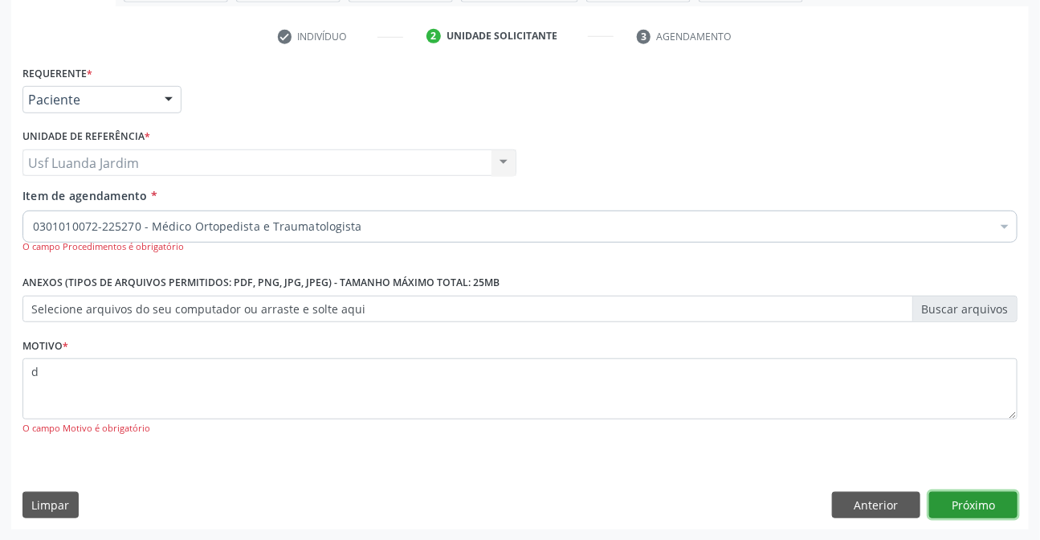
click at [1001, 503] on button "Próximo" at bounding box center [973, 504] width 88 height 27
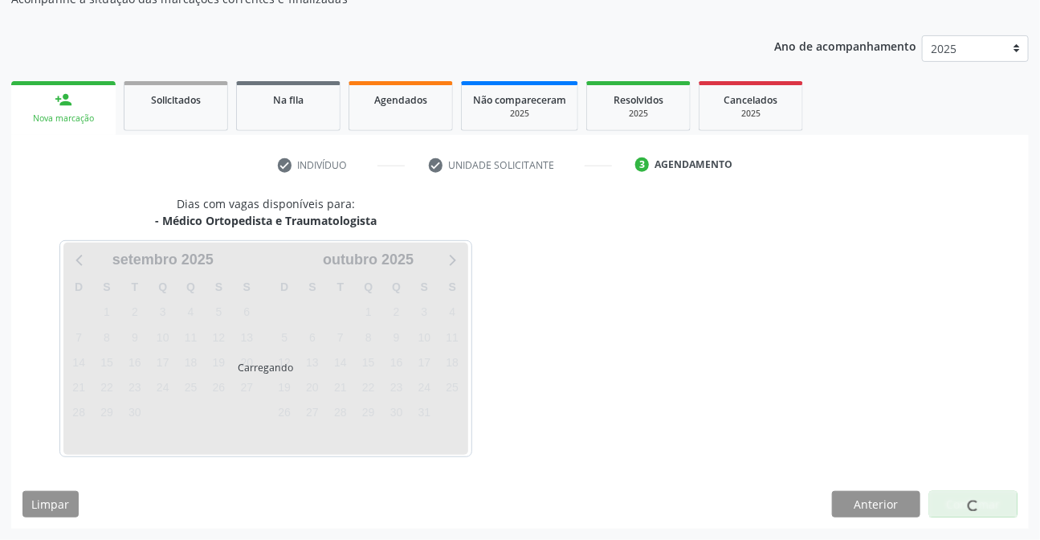
scroll to position [158, 0]
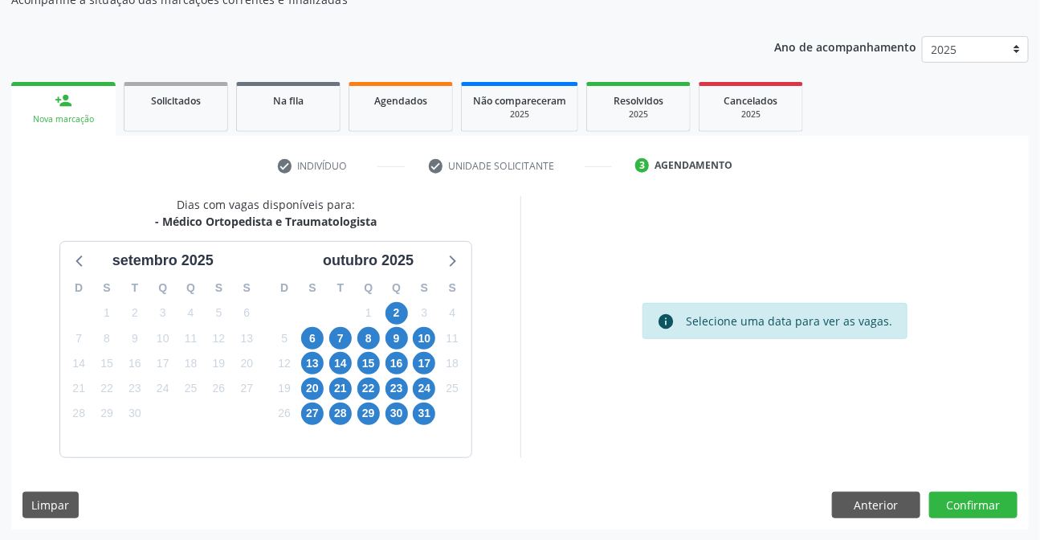
click at [382, 364] on div "16" at bounding box center [396, 363] width 28 height 25
click at [398, 360] on span "16" at bounding box center [396, 363] width 22 height 22
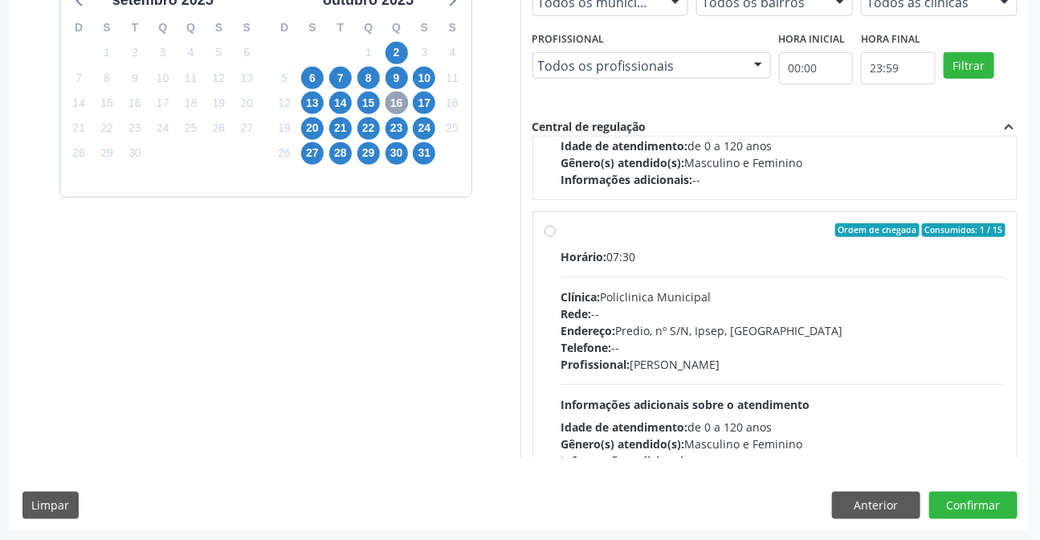
scroll to position [291, 0]
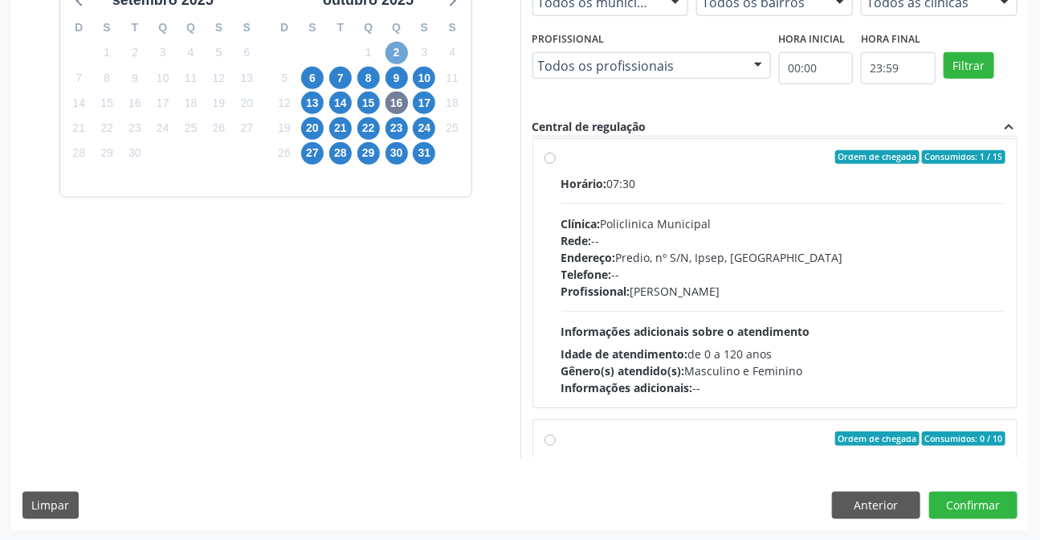
click at [393, 51] on span "2" at bounding box center [396, 53] width 22 height 22
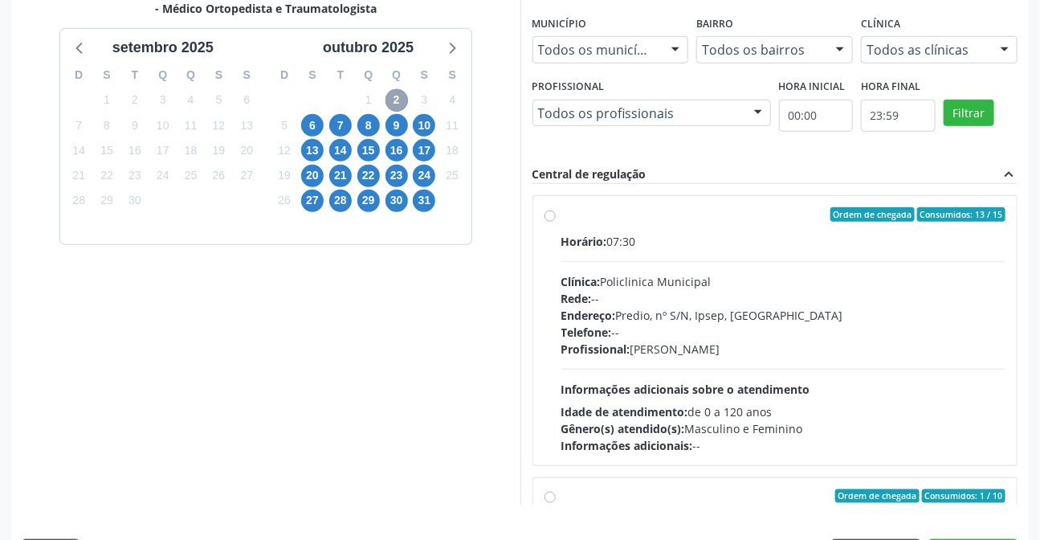
scroll to position [345, 0]
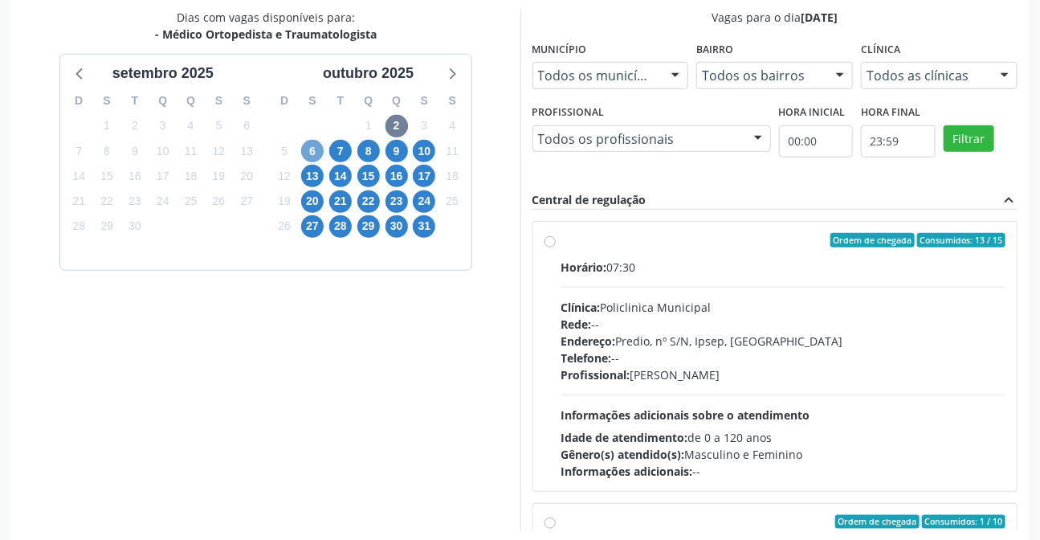
click at [315, 156] on span "6" at bounding box center [312, 151] width 22 height 22
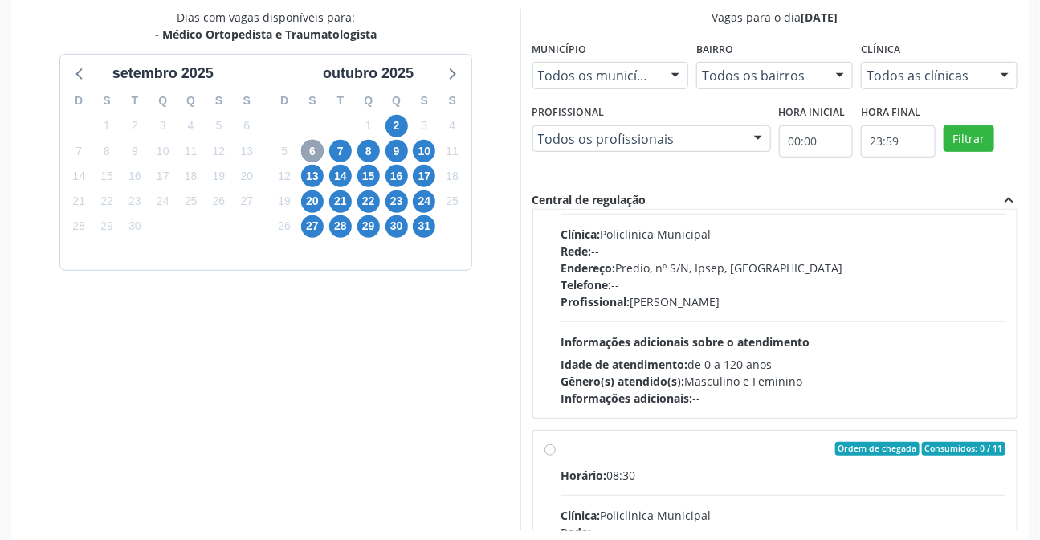
scroll to position [0, 0]
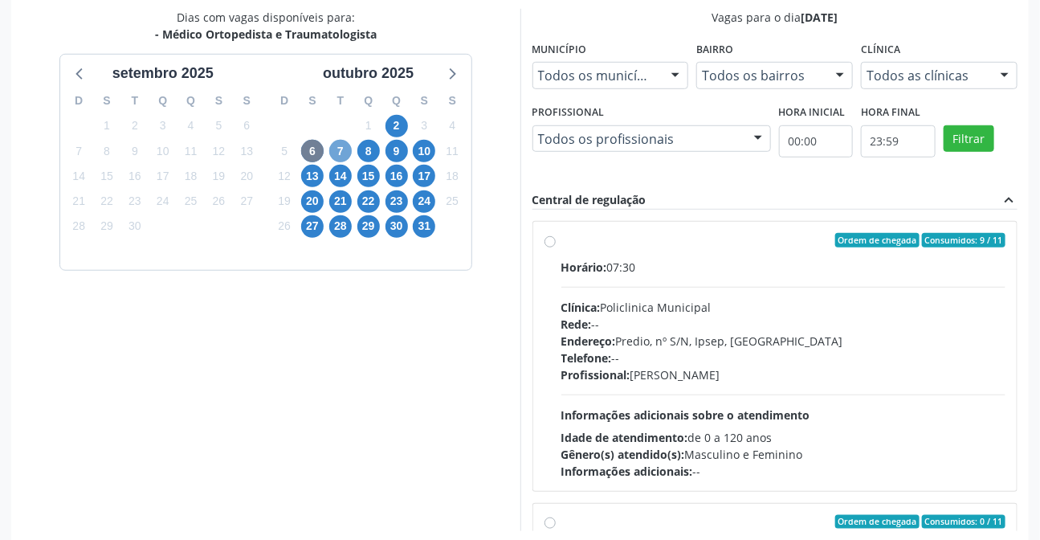
click at [344, 150] on span "7" at bounding box center [340, 151] width 22 height 22
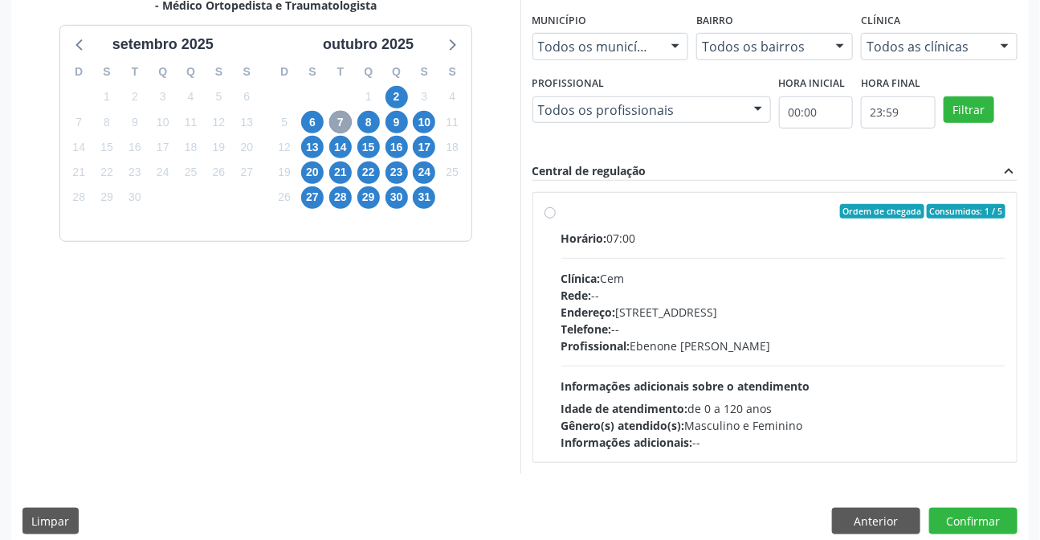
scroll to position [390, 0]
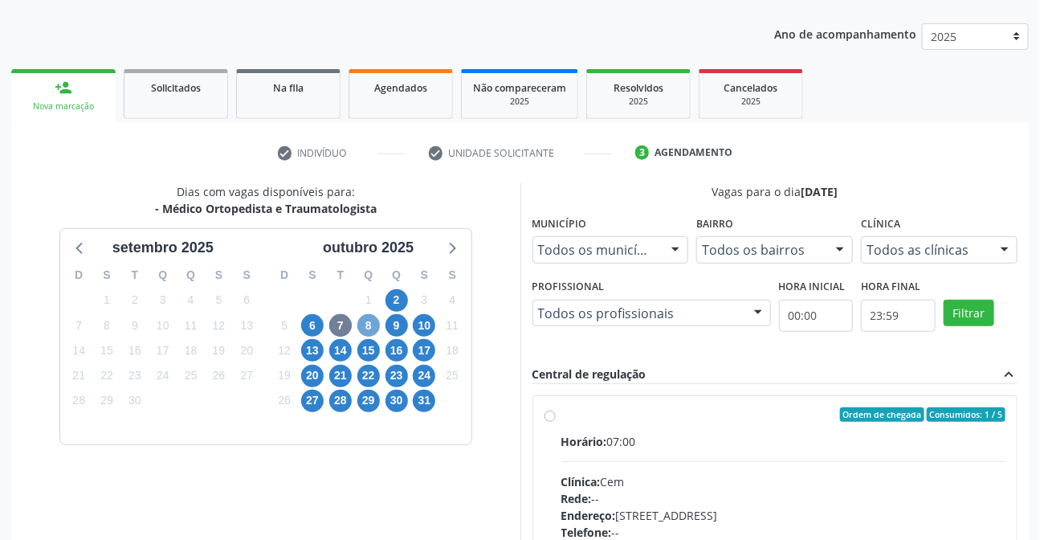
click at [377, 322] on span "8" at bounding box center [368, 325] width 22 height 22
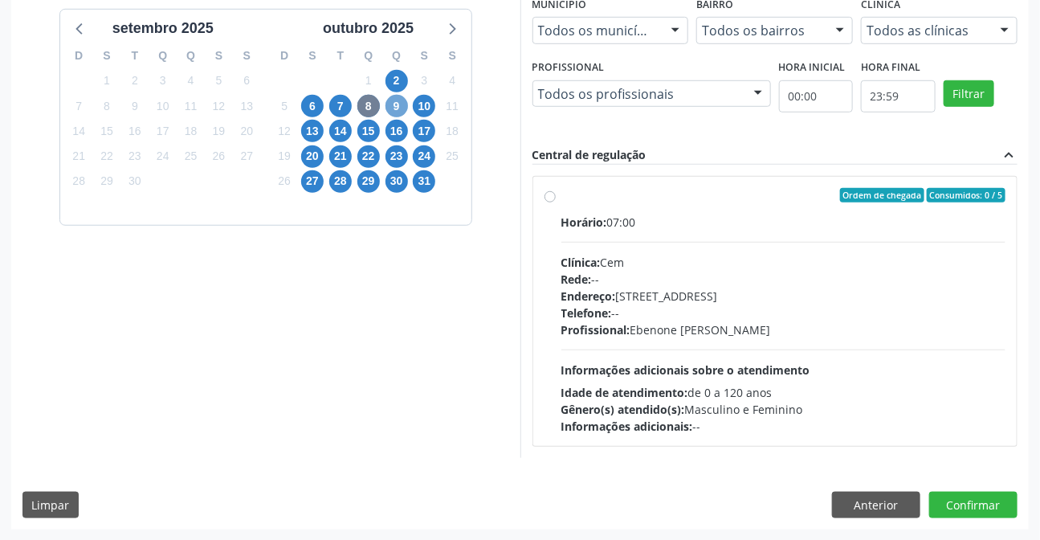
click at [397, 106] on span "9" at bounding box center [396, 106] width 22 height 22
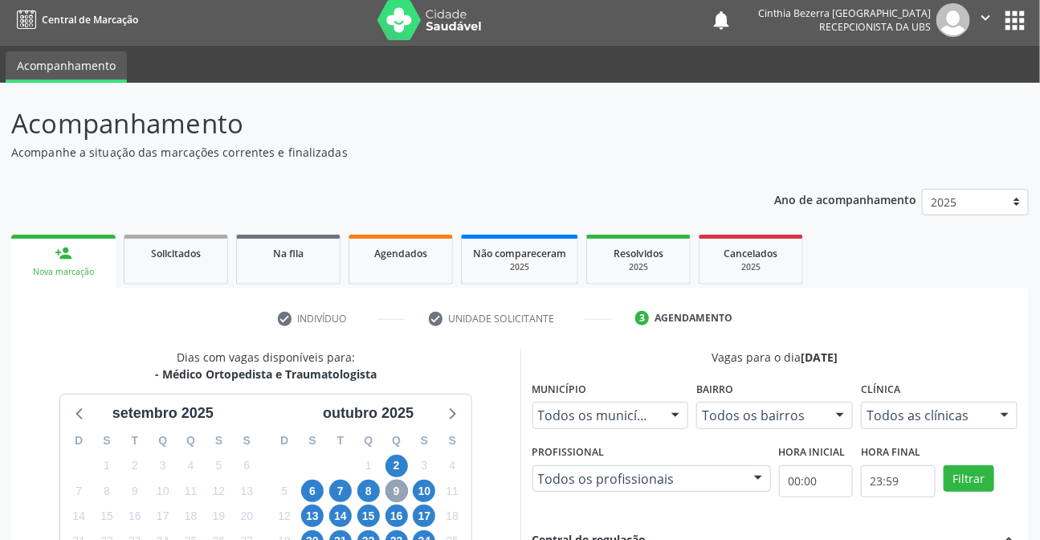
scroll to position [0, 0]
